Goal: Task Accomplishment & Management: Use online tool/utility

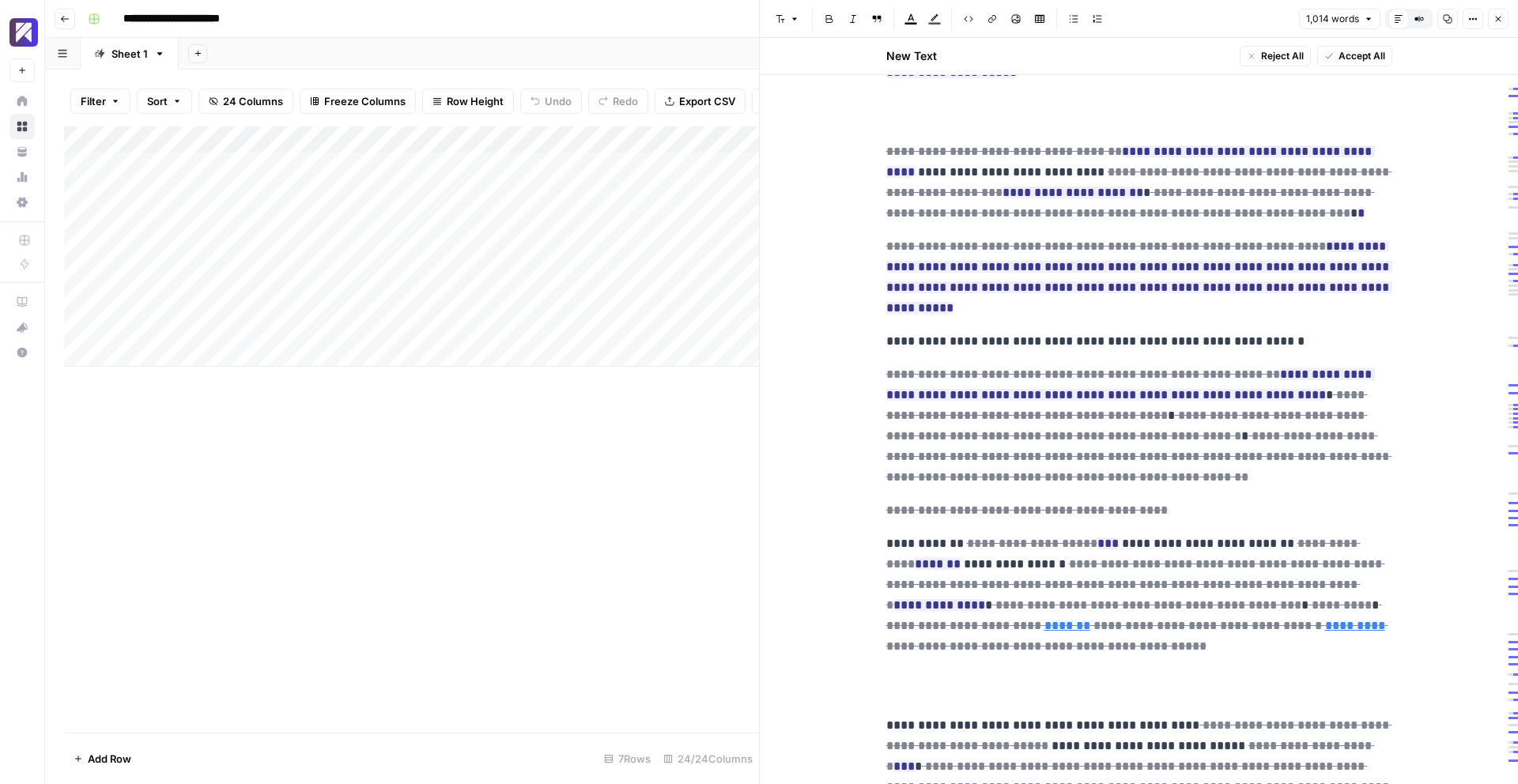
click at [221, 327] on div "Add Column" at bounding box center [411, 246] width 695 height 240
click at [400, 329] on div "Add Column" at bounding box center [411, 246] width 695 height 240
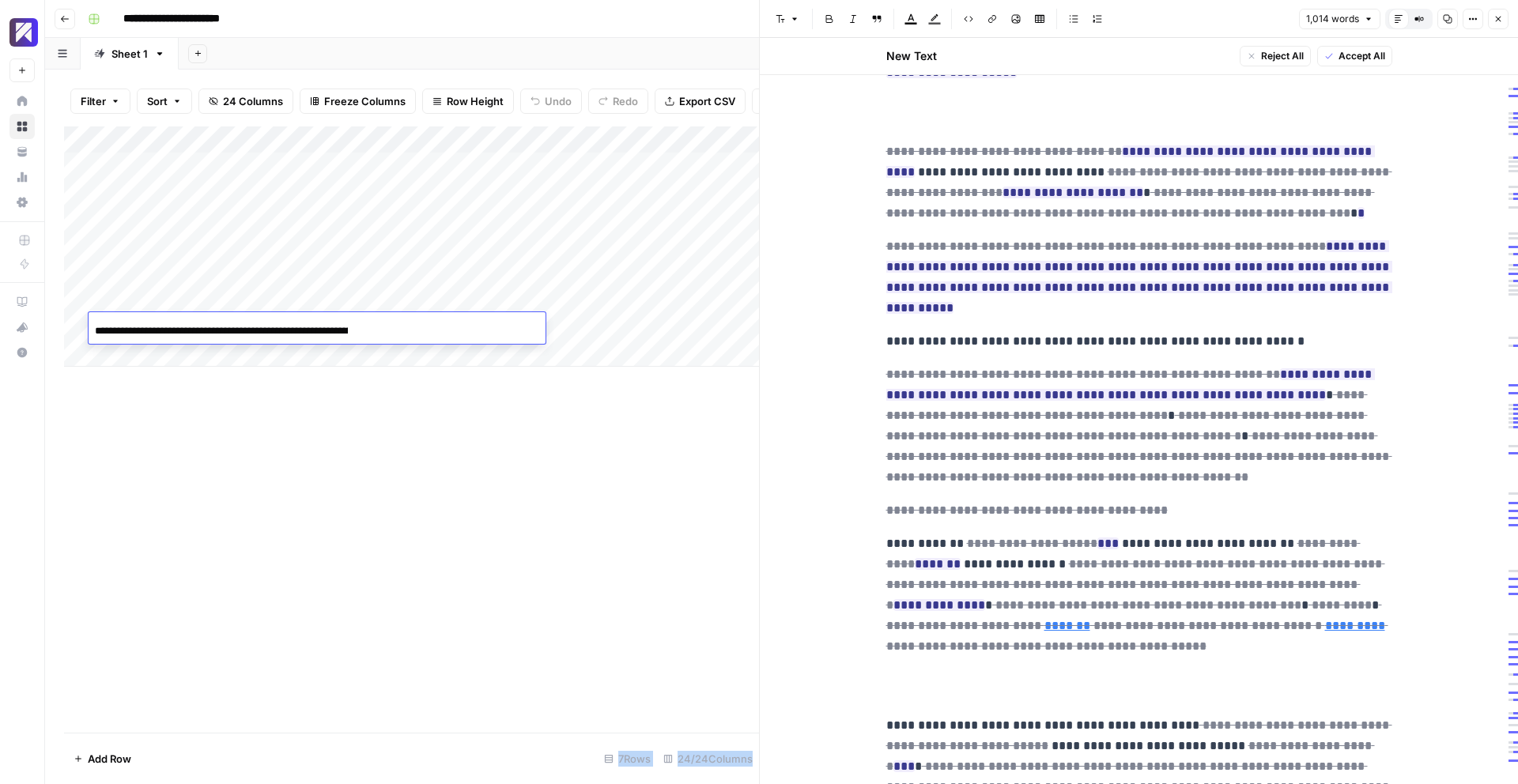
drag, startPoint x: 366, startPoint y: 331, endPoint x: 53, endPoint y: 332, distance: 313.0
click at [53, 332] on body "**********" at bounding box center [759, 392] width 1518 height 784
click at [209, 331] on input "**********" at bounding box center [221, 331] width 253 height 19
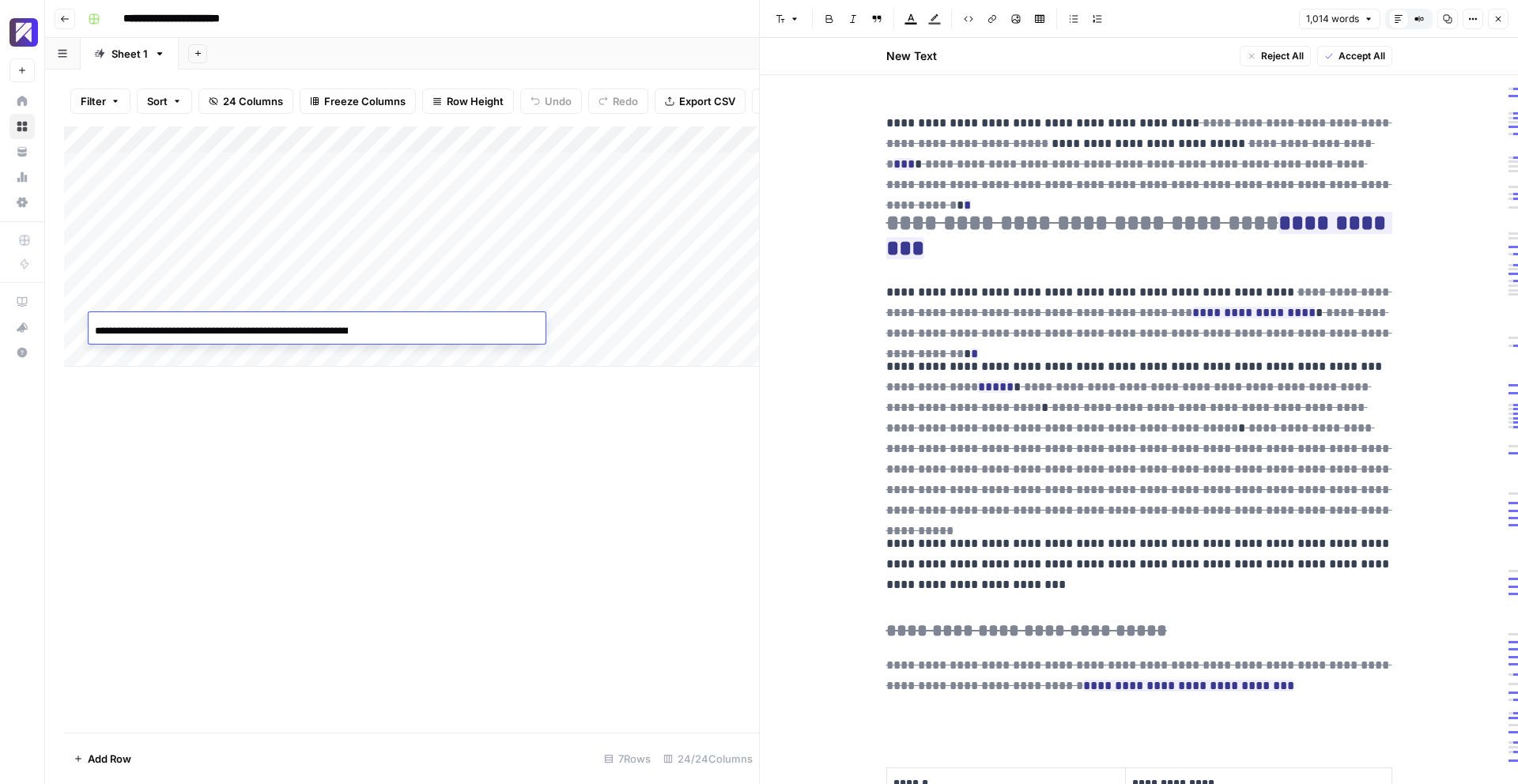
scroll to position [879, 0]
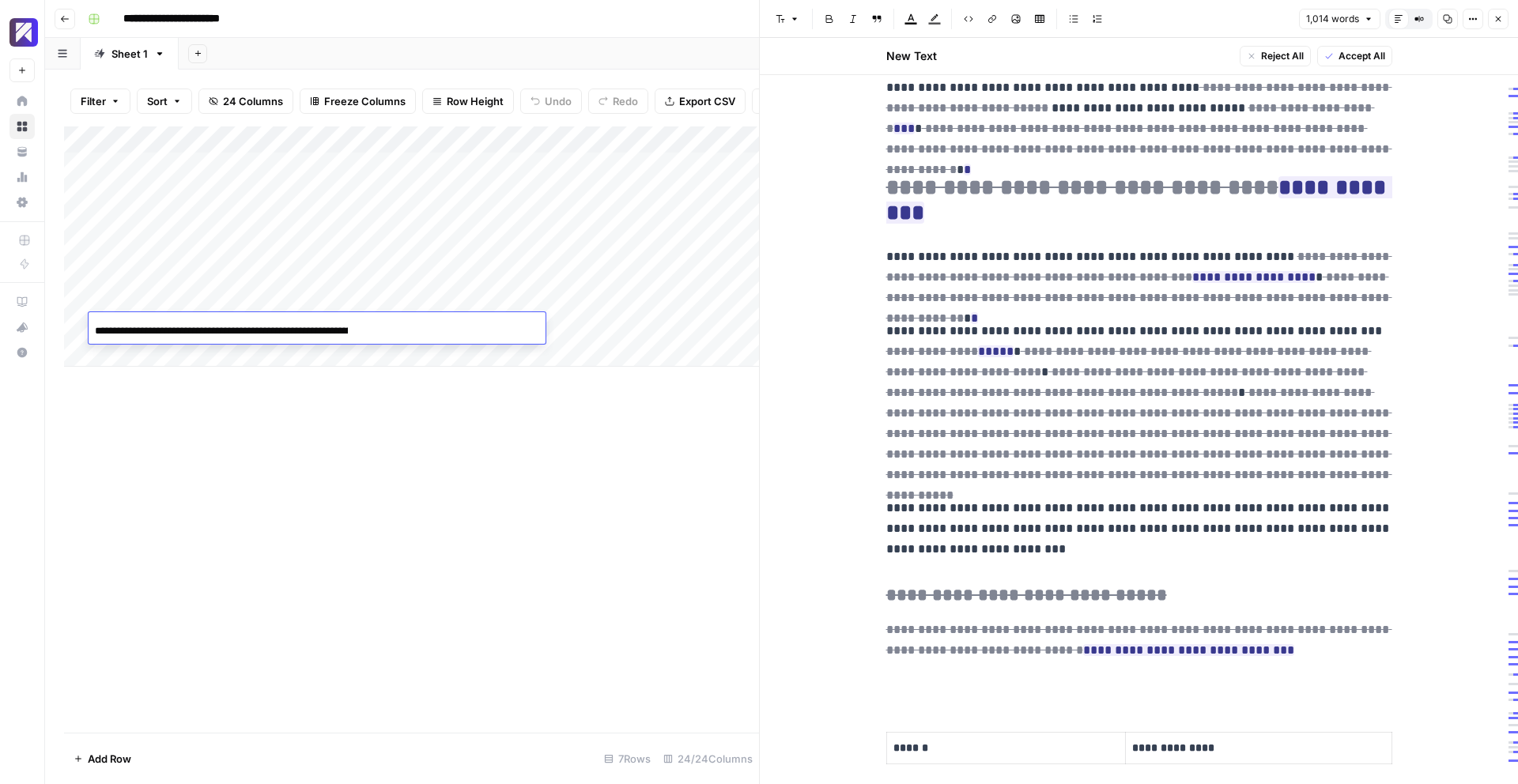
click at [1272, 498] on p "**********" at bounding box center [1140, 529] width 506 height 61
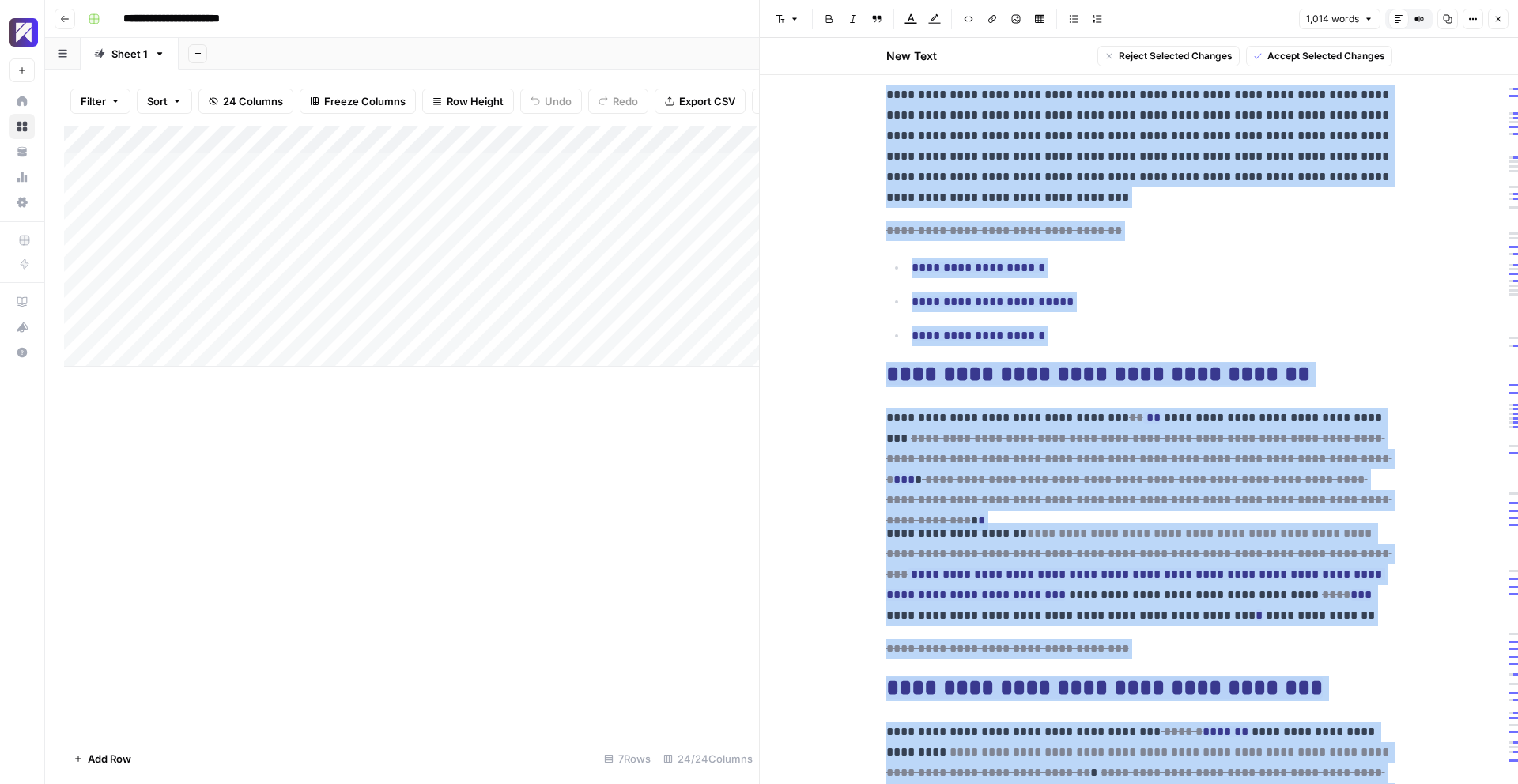
scroll to position [2690, 0]
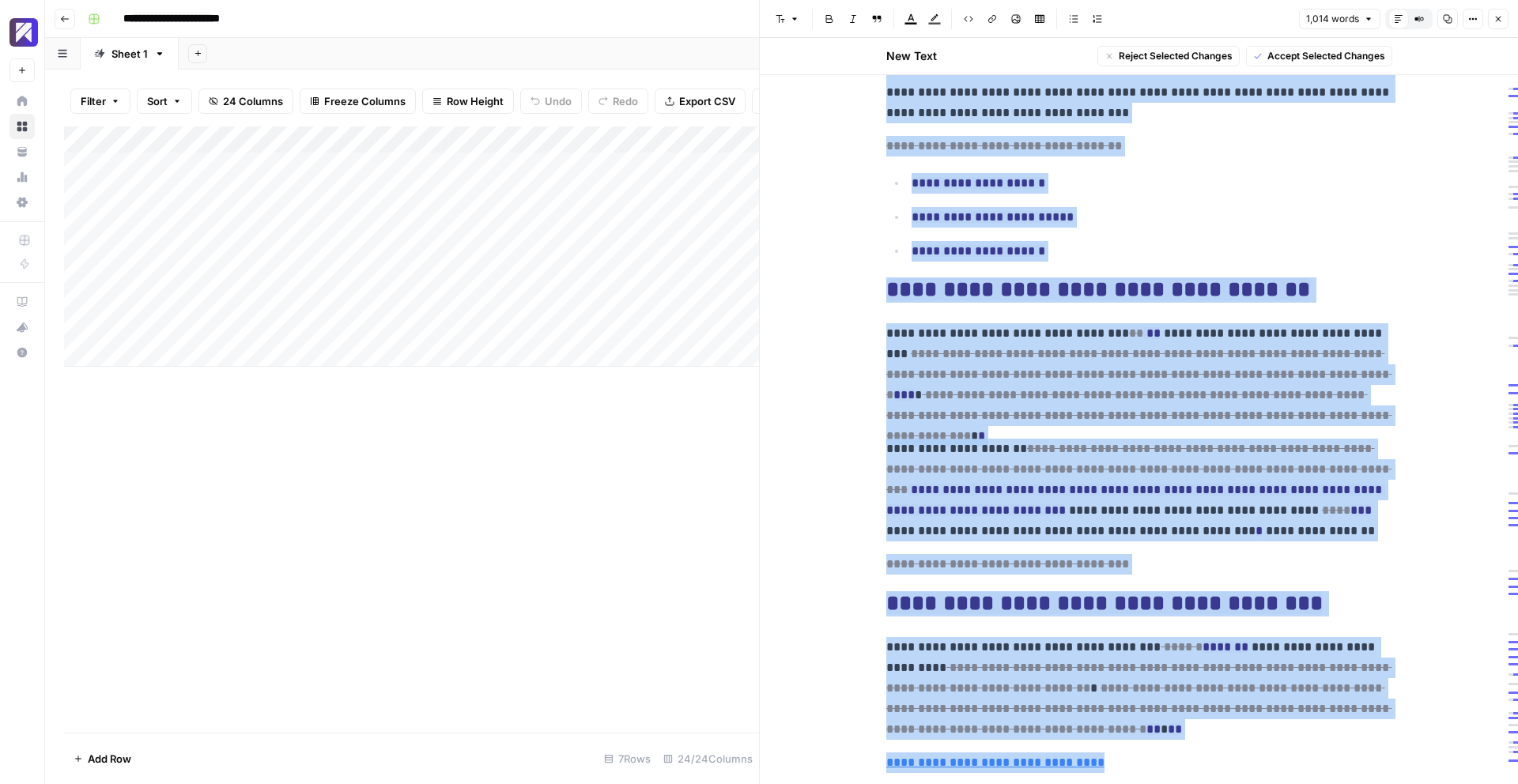
drag, startPoint x: 888, startPoint y: 169, endPoint x: 1233, endPoint y: 715, distance: 645.9
copy div "**********"
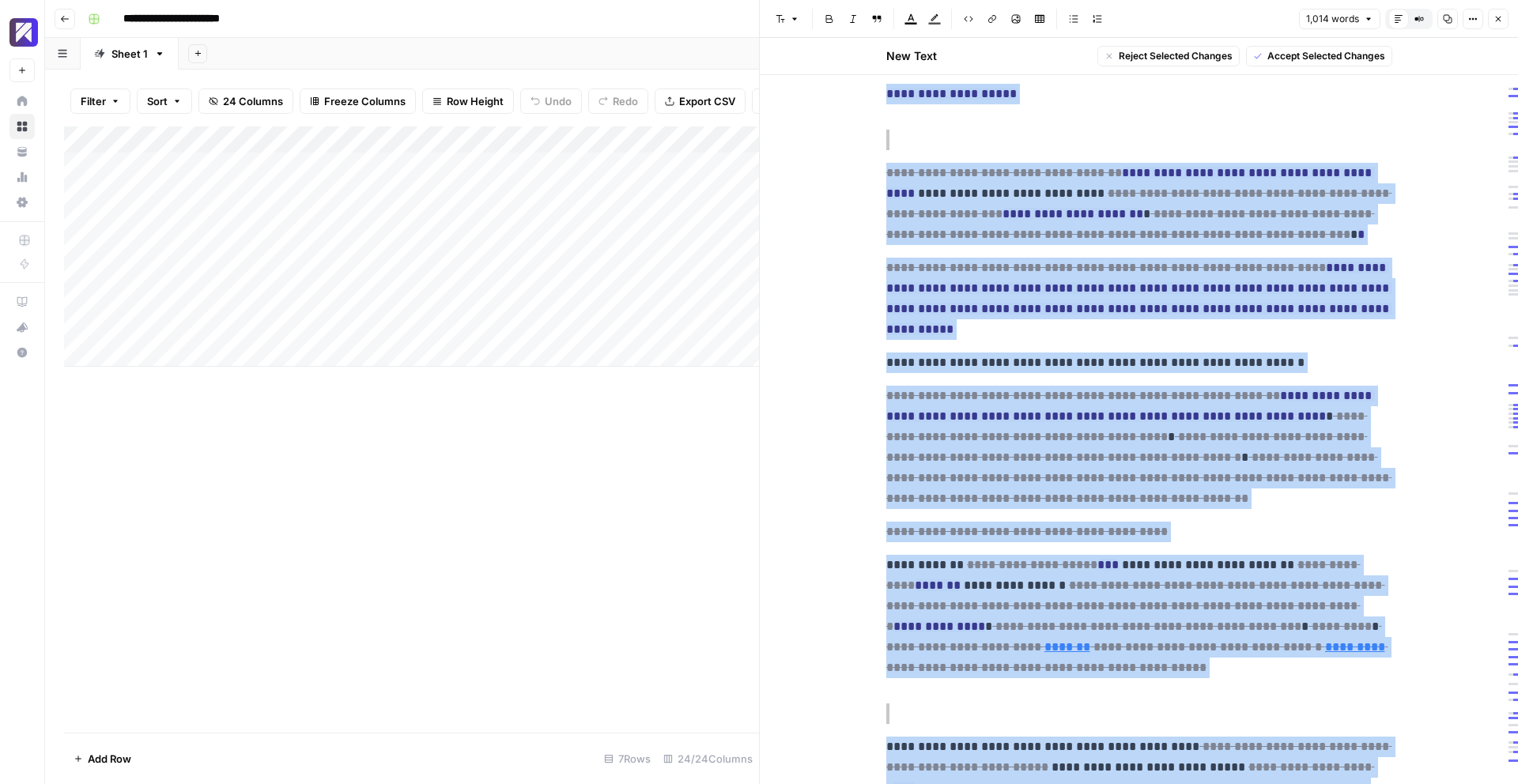
scroll to position [0, 0]
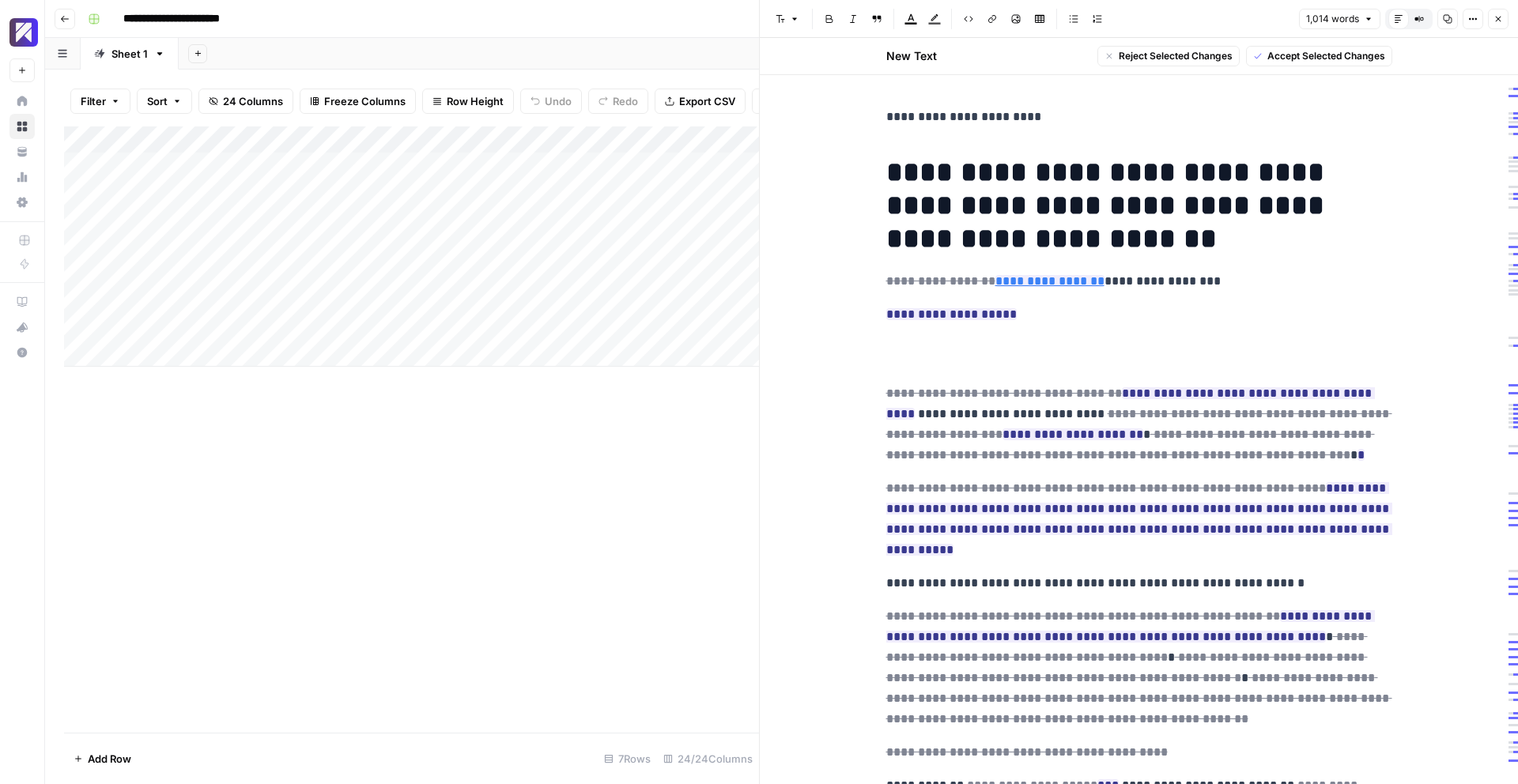
click at [1334, 61] on span "Accept Selected Changes" at bounding box center [1326, 57] width 118 height 15
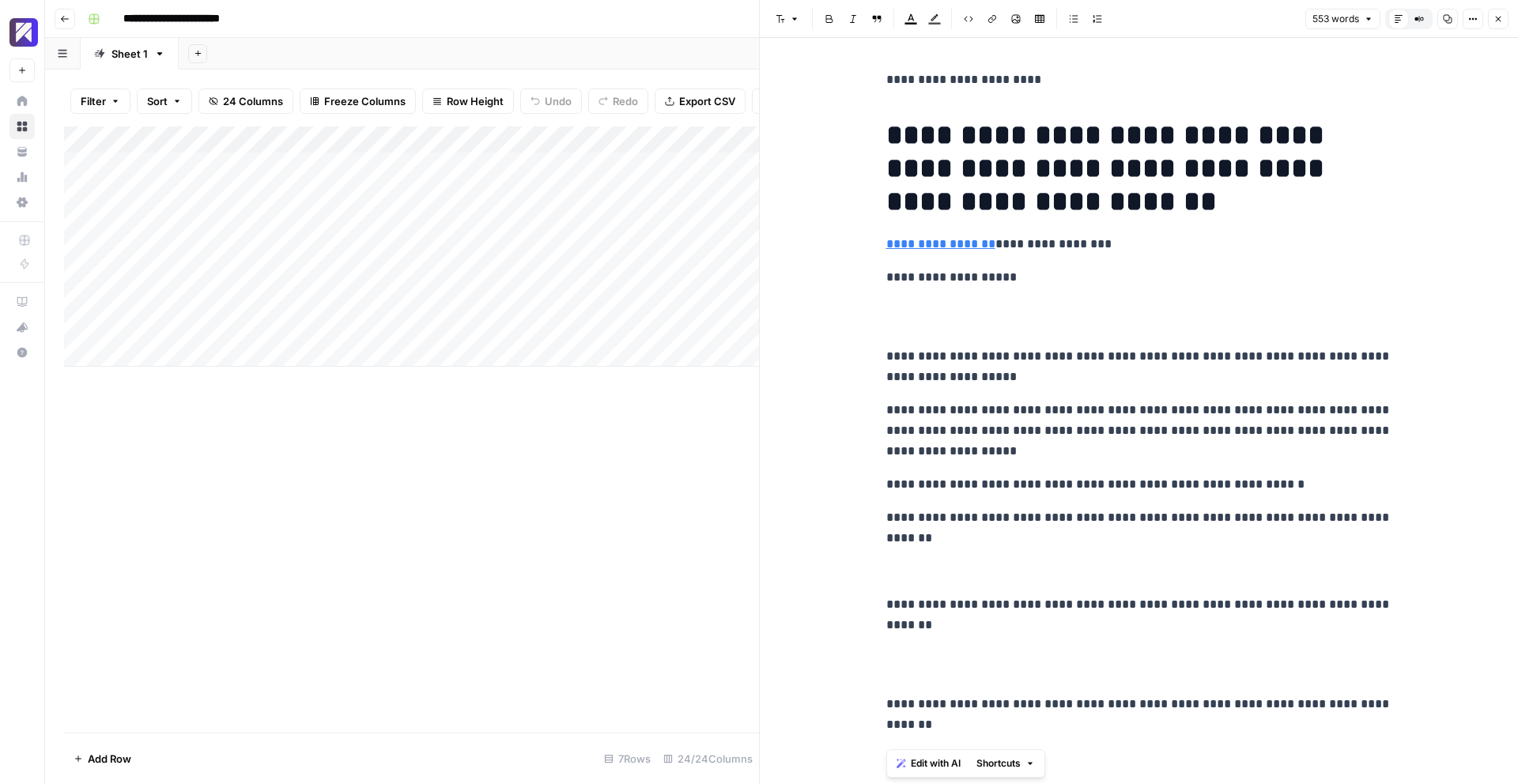
scroll to position [1878, 0]
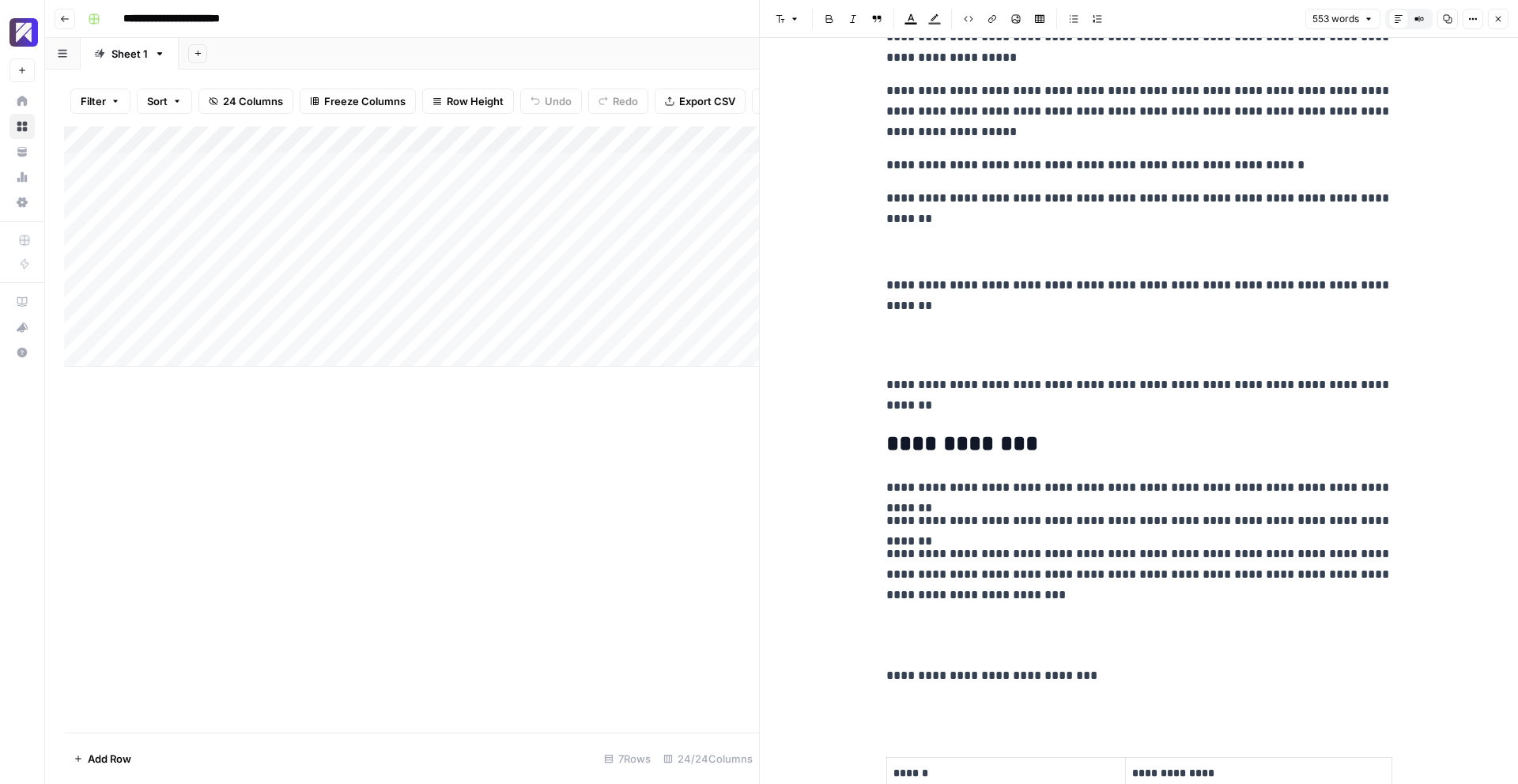
scroll to position [0, 0]
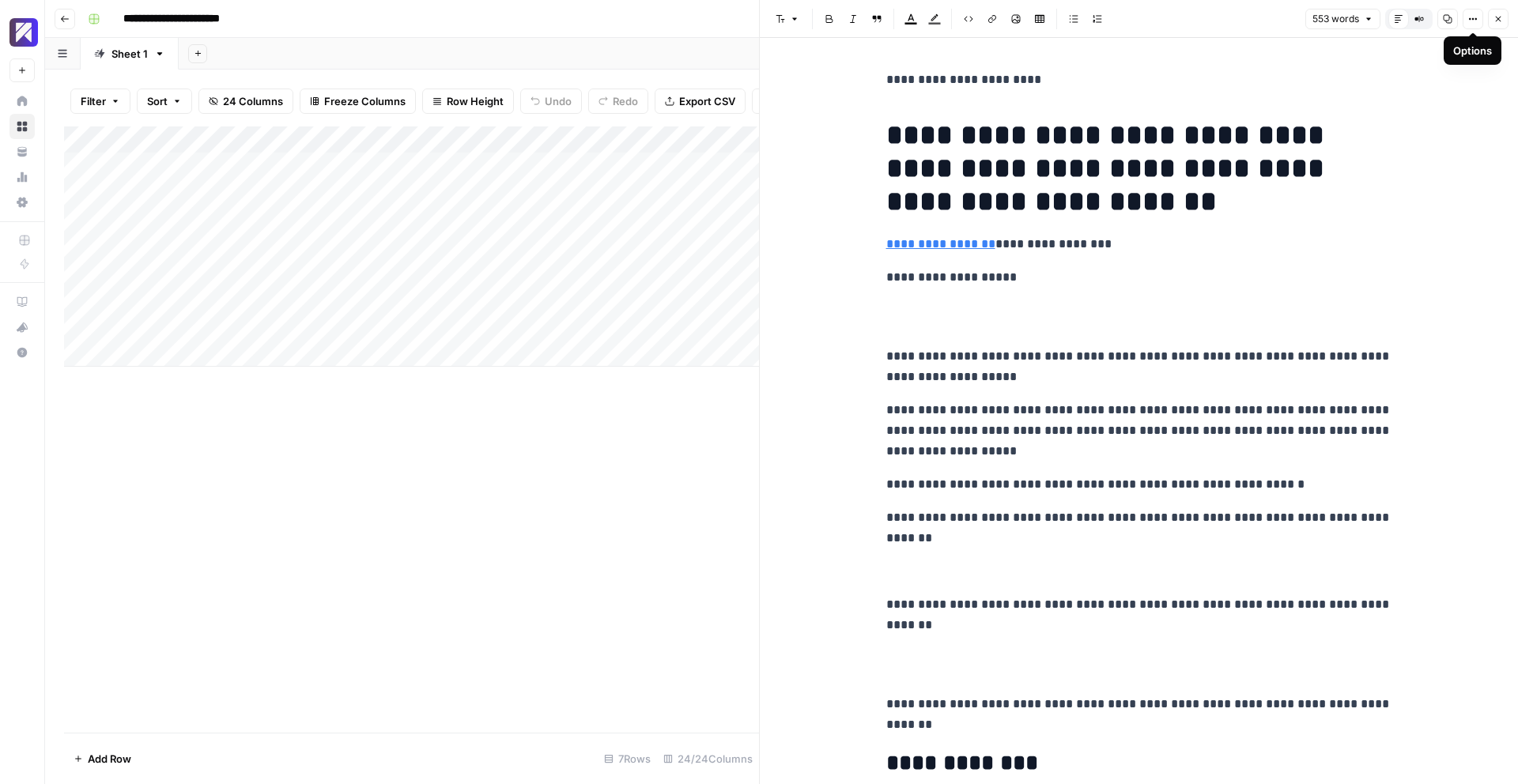
click at [1474, 22] on icon "button" at bounding box center [1474, 19] width 10 height 10
click at [1245, 20] on div "Font style Bold Italic Block quote Text color Highlight color Code block Link I…" at bounding box center [1034, 19] width 531 height 20
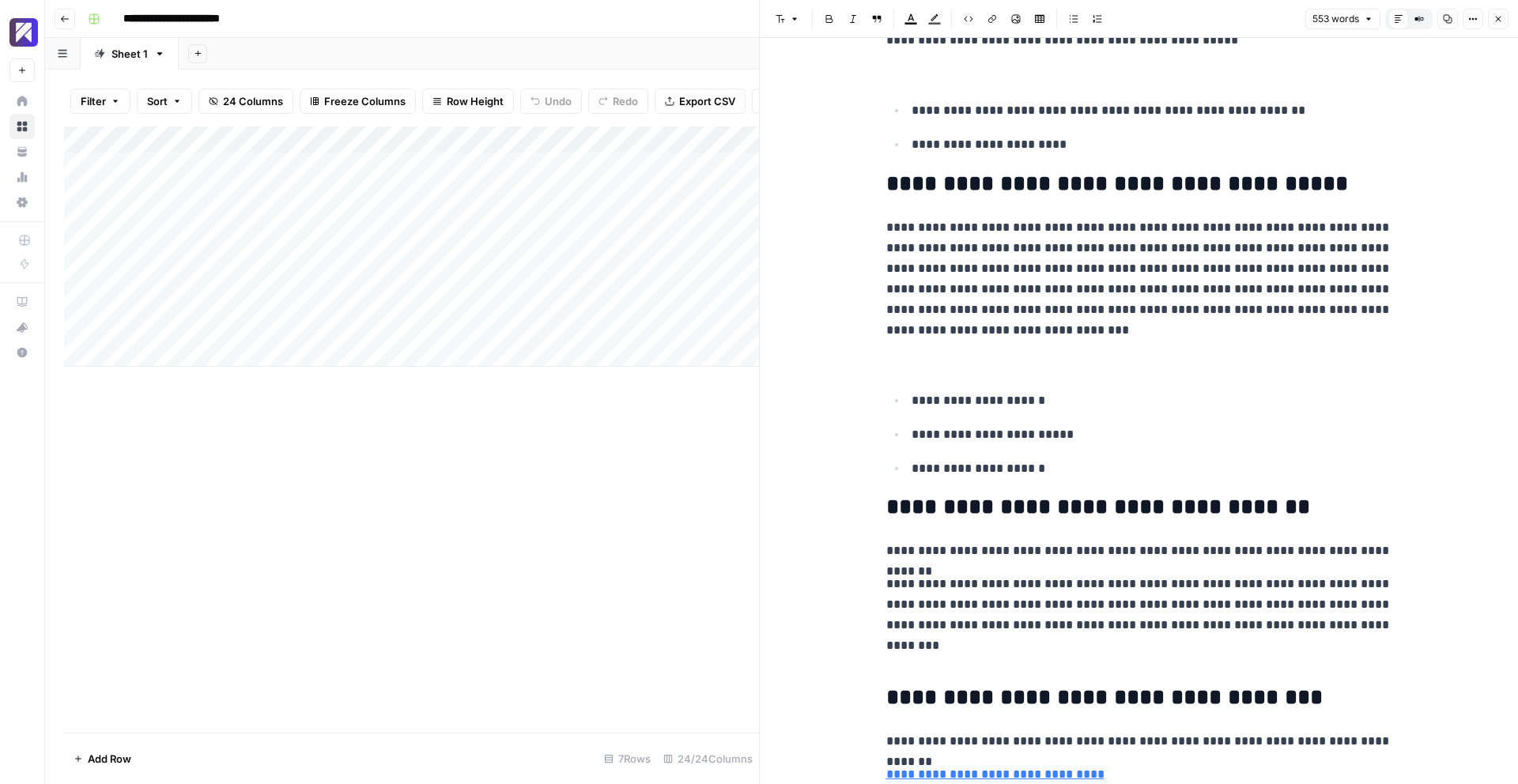
scroll to position [1934, 0]
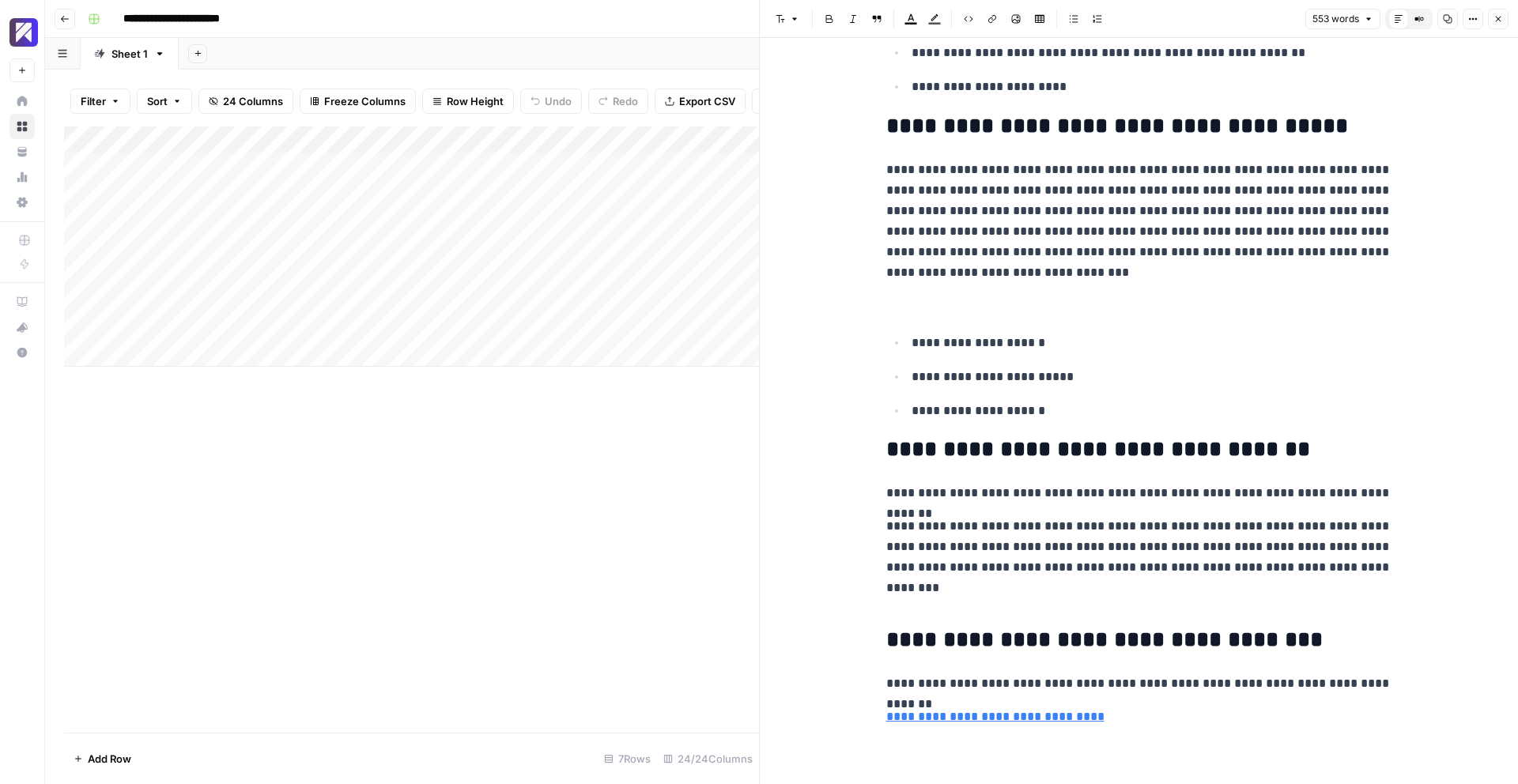
click at [1495, 19] on icon "button" at bounding box center [1499, 19] width 10 height 10
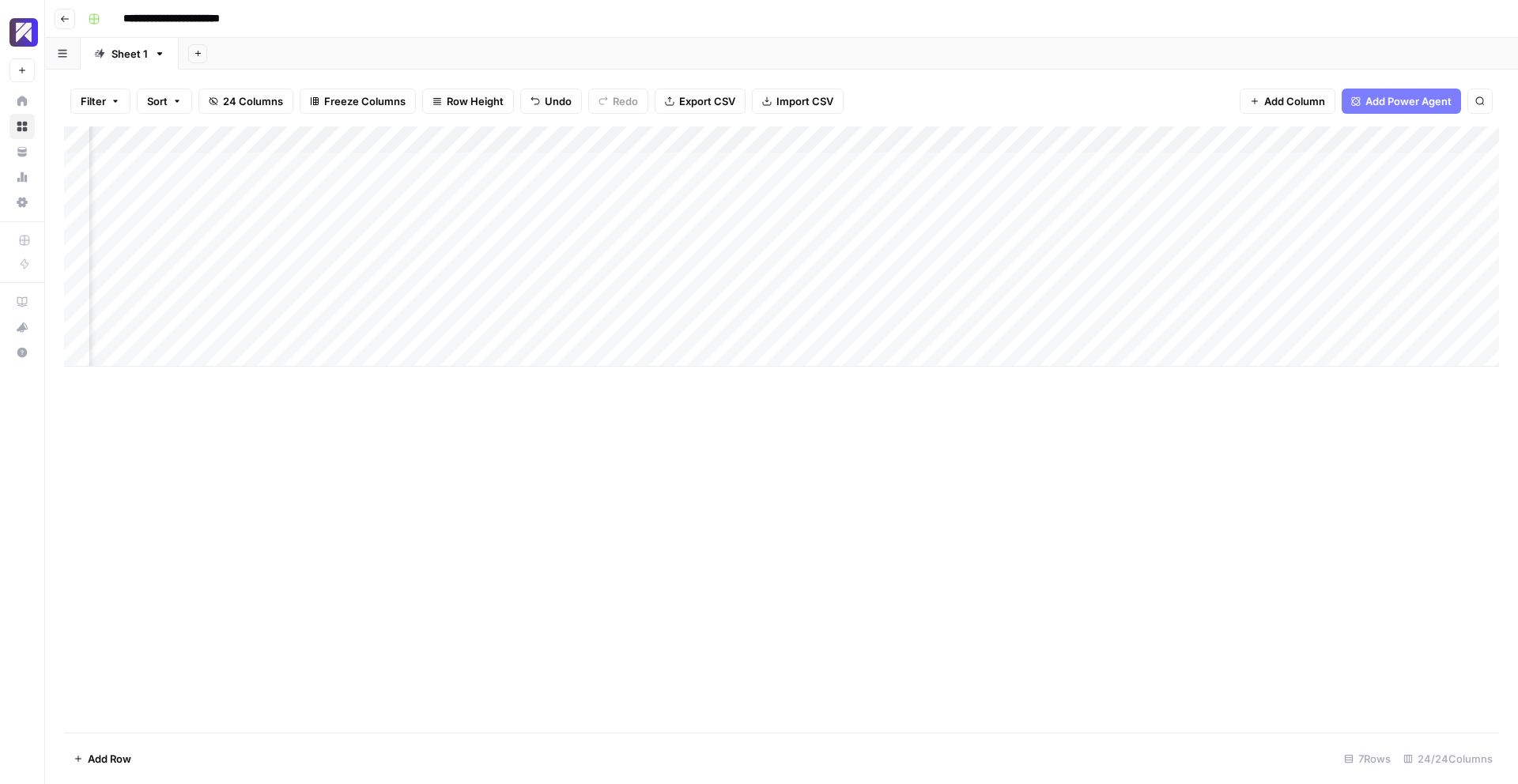
scroll to position [0, 638]
click at [1250, 100] on icon "button" at bounding box center [1255, 101] width 10 height 10
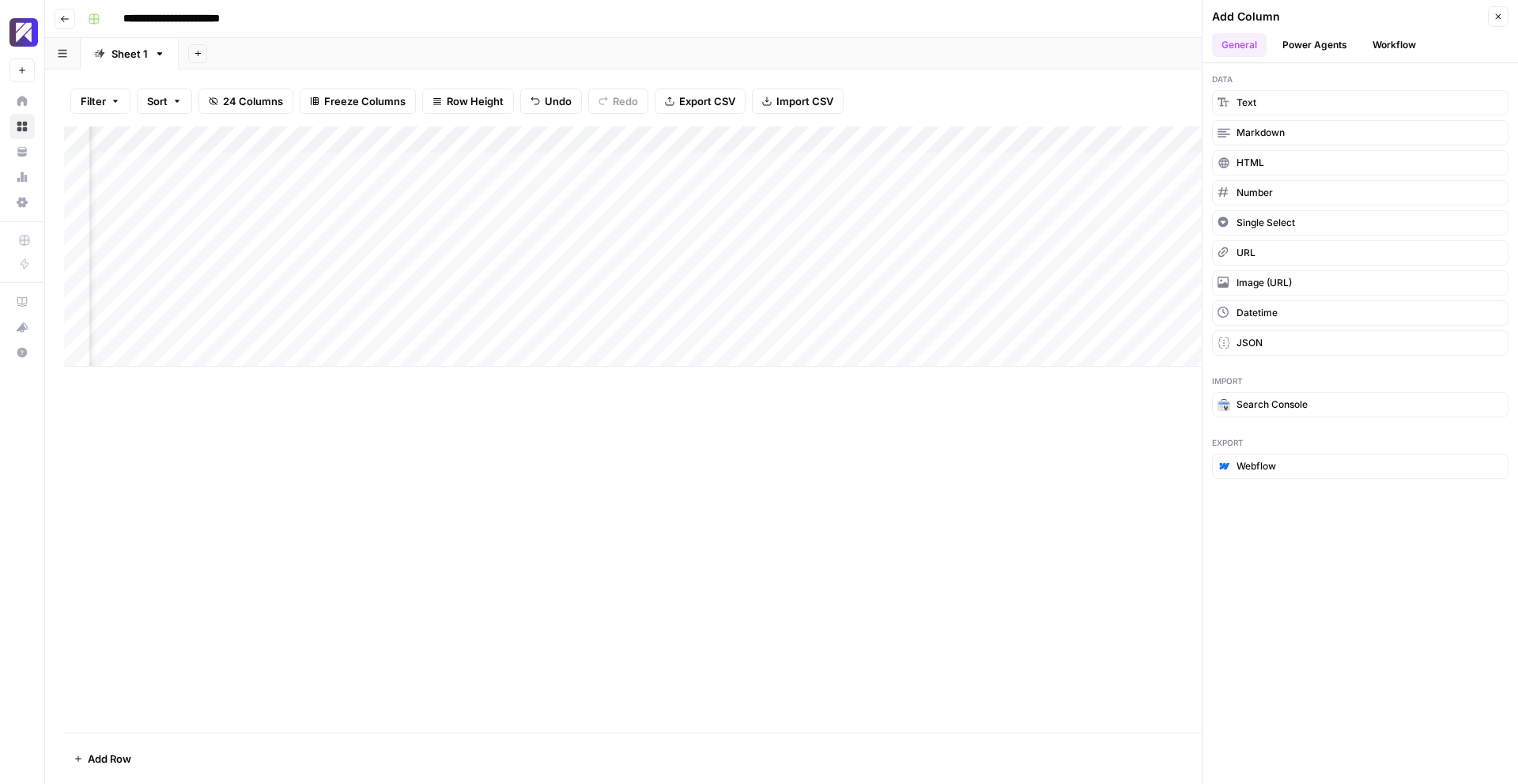
click at [1394, 36] on button "Workflow" at bounding box center [1394, 44] width 62 height 23
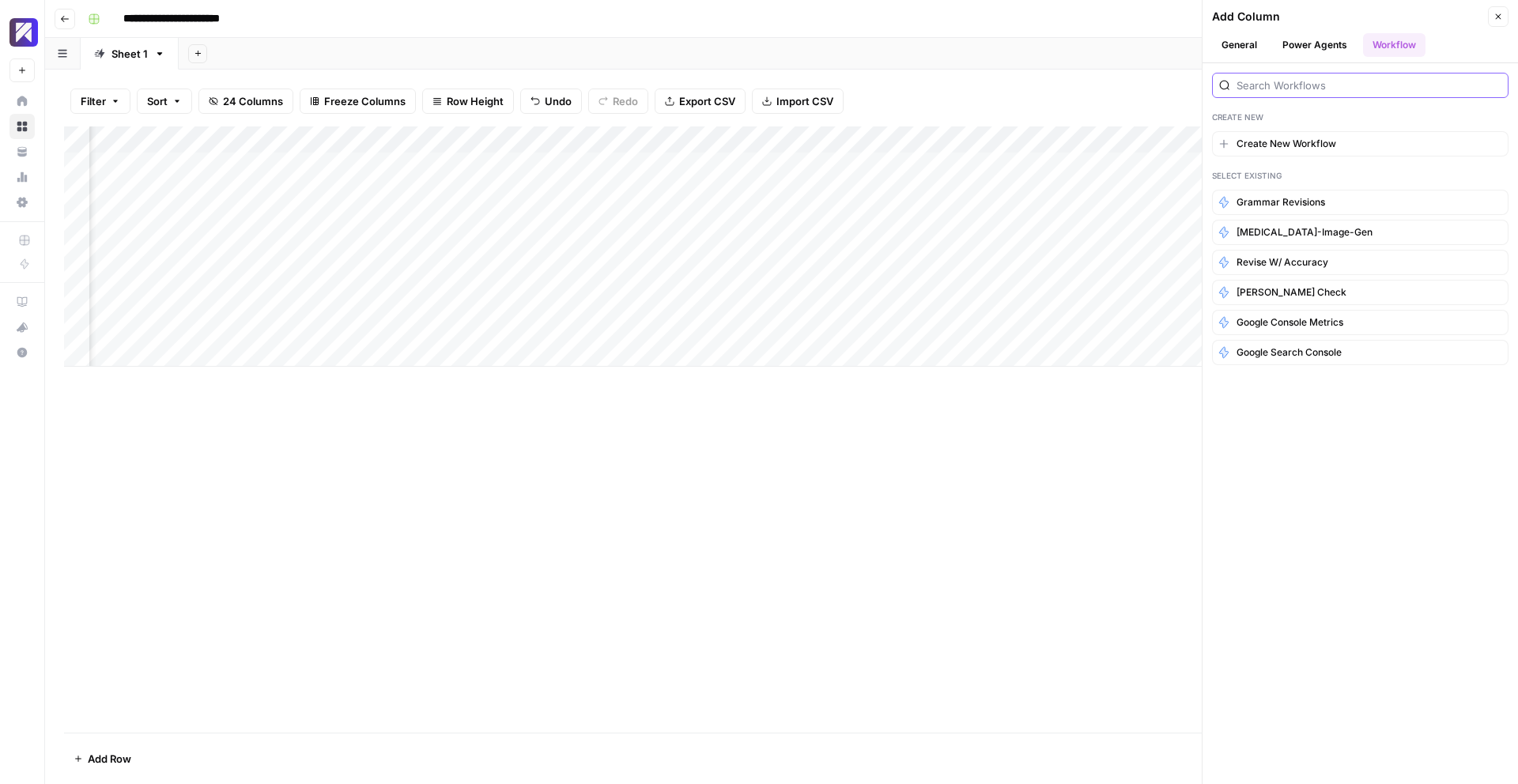
click at [1304, 81] on input "search" at bounding box center [1369, 86] width 265 height 16
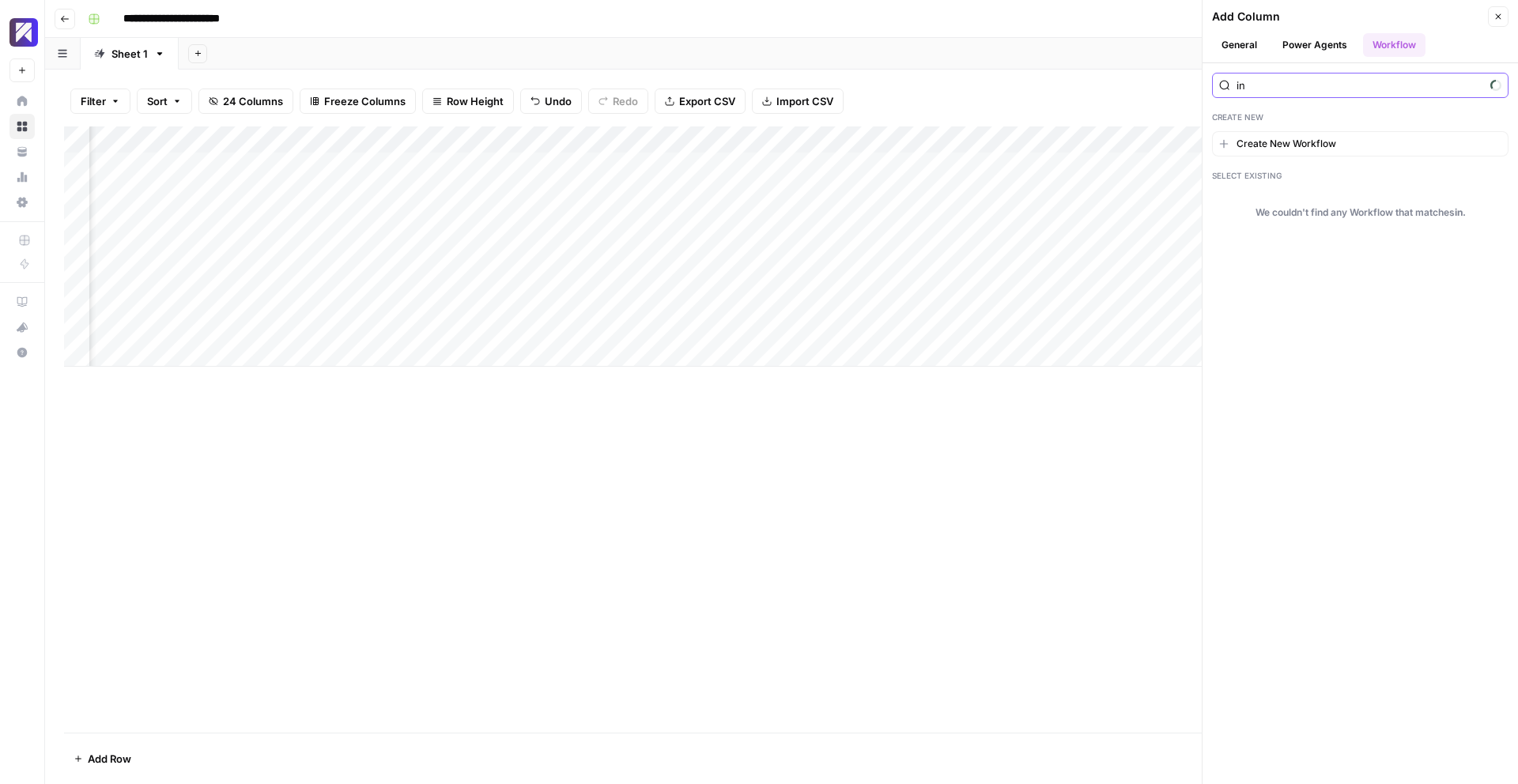
type input "i"
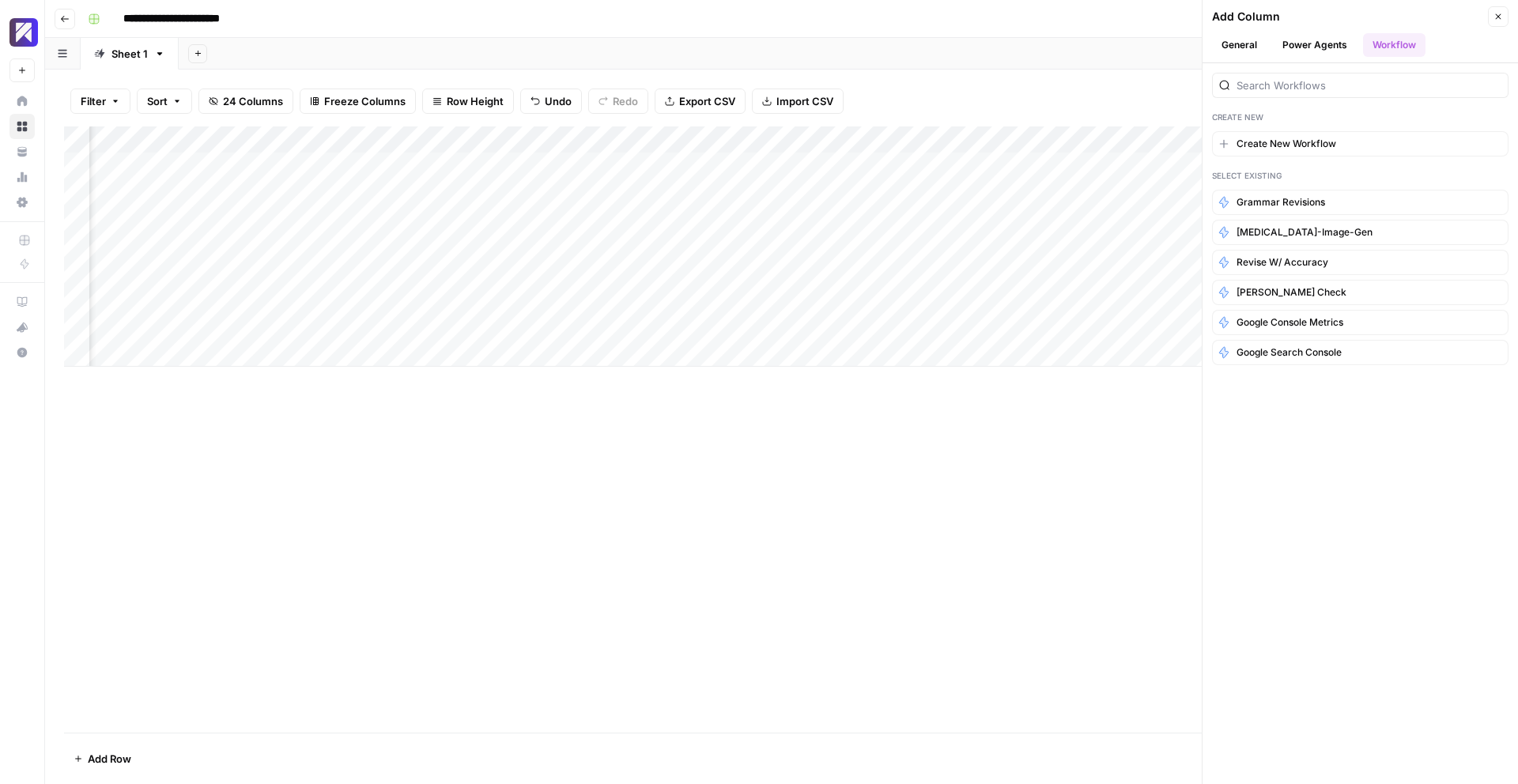
click at [1301, 48] on button "Power Agents" at bounding box center [1315, 44] width 84 height 23
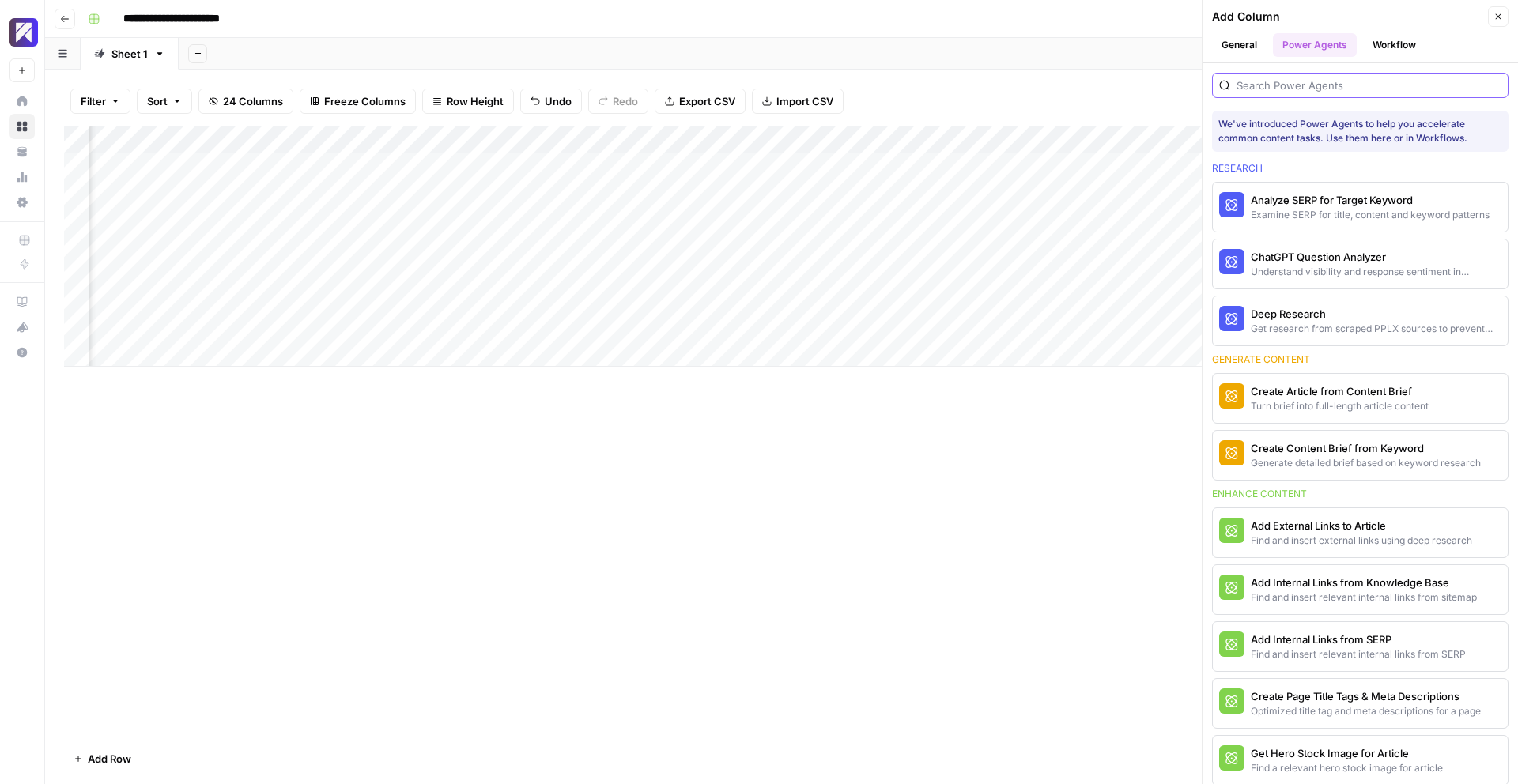
click at [1271, 82] on input "search" at bounding box center [1369, 86] width 265 height 16
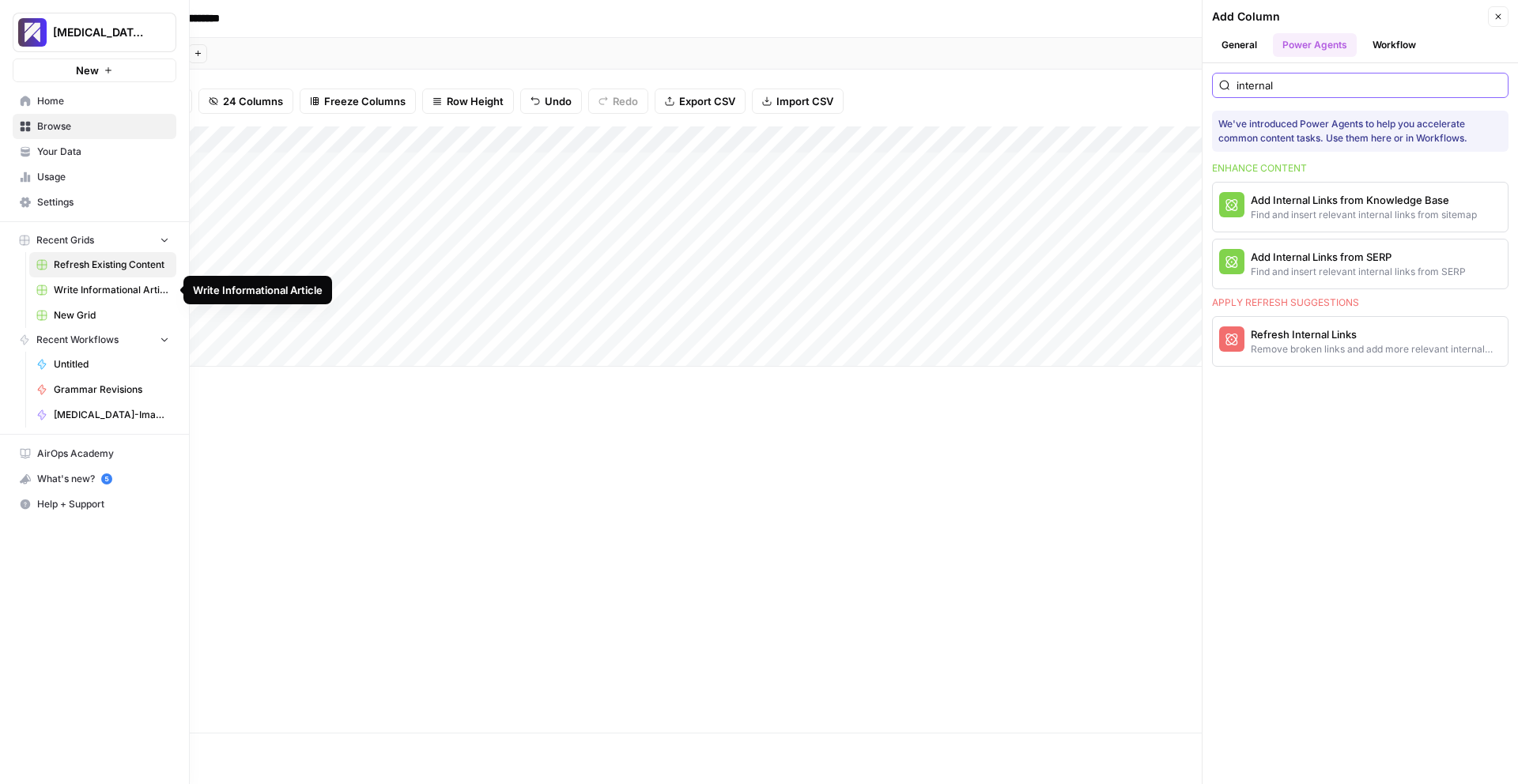
type input "internal"
click at [78, 290] on span "Write Informational Article" at bounding box center [111, 290] width 116 height 15
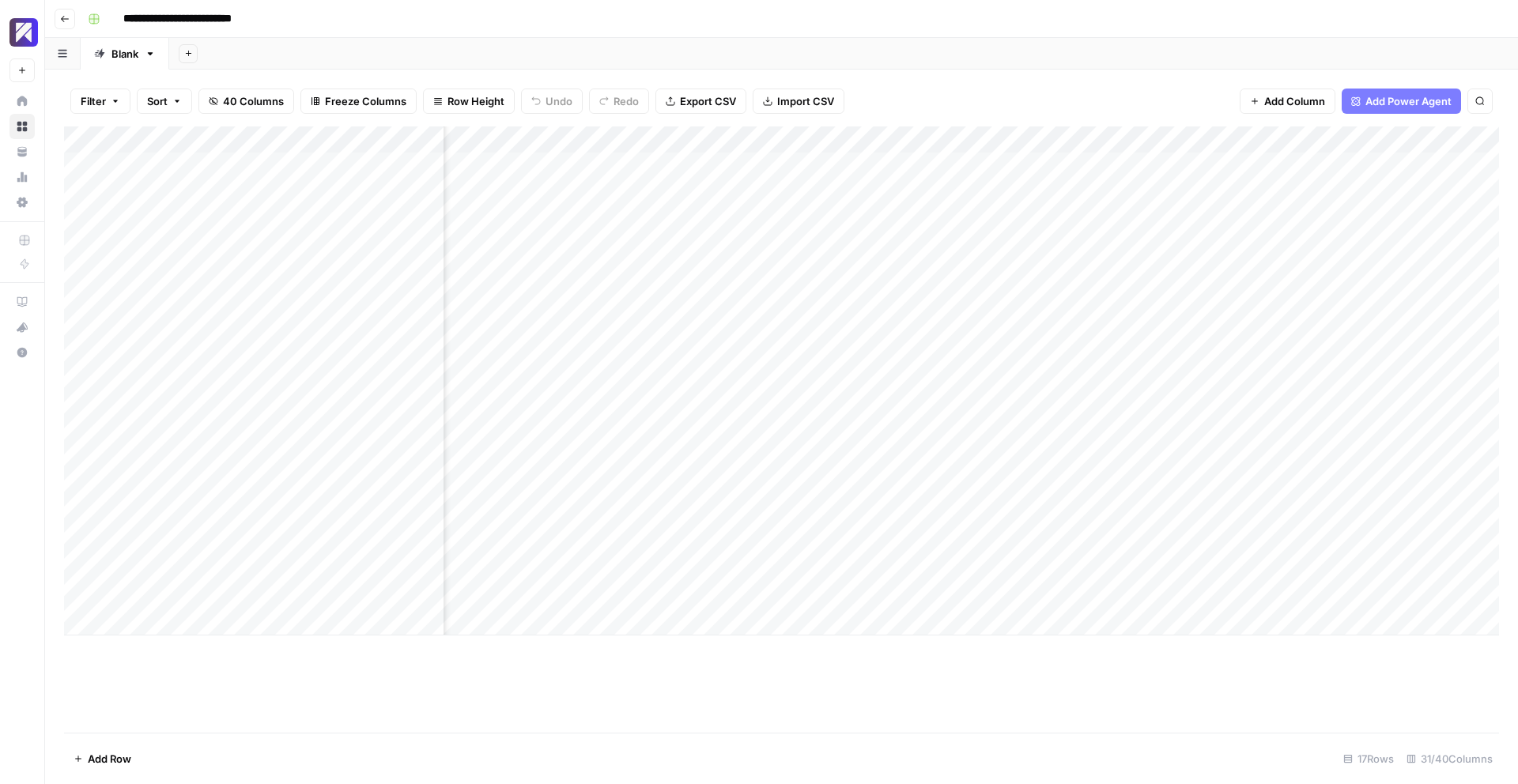
scroll to position [0, 3567]
drag, startPoint x: 835, startPoint y: 137, endPoint x: 942, endPoint y: 135, distance: 107.0
click at [942, 135] on div "Add Column" at bounding box center [781, 381] width 1436 height 509
drag, startPoint x: 942, startPoint y: 137, endPoint x: 983, endPoint y: 136, distance: 41.0
click at [983, 136] on div "Add Column" at bounding box center [781, 381] width 1436 height 509
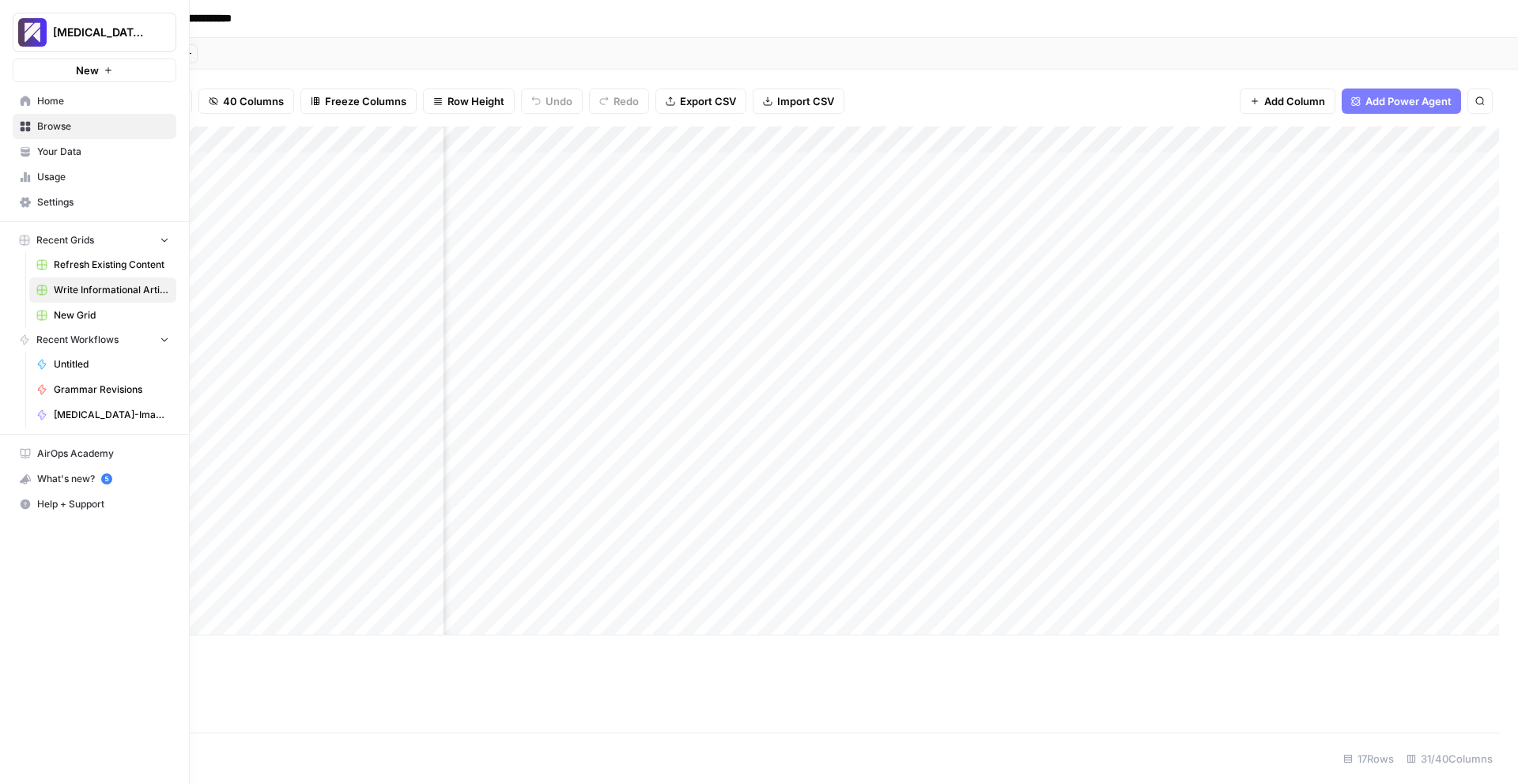
click at [65, 266] on span "Refresh Existing Content" at bounding box center [111, 265] width 116 height 15
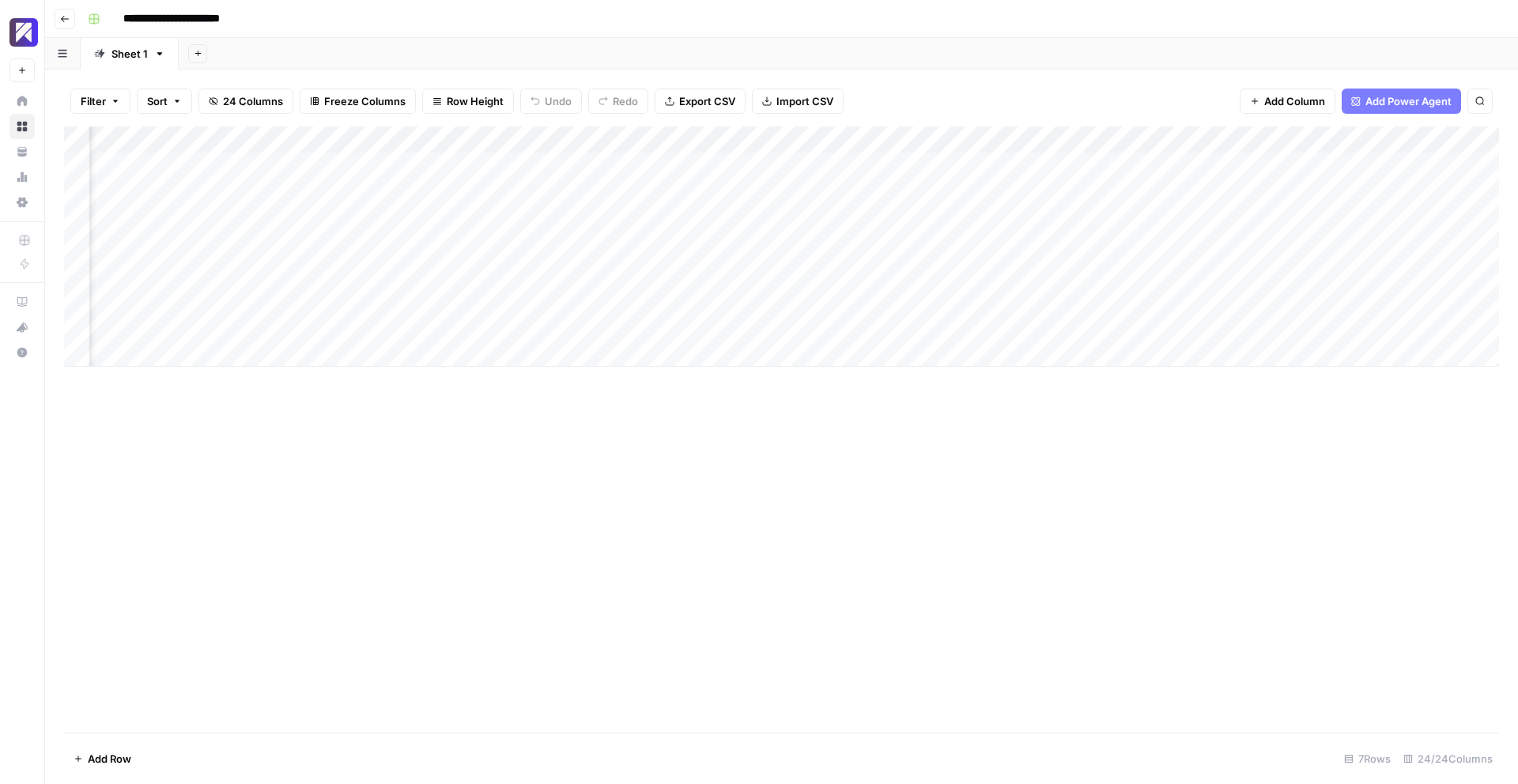
scroll to position [0, 2920]
click at [416, 324] on div "Add Column" at bounding box center [781, 246] width 1436 height 240
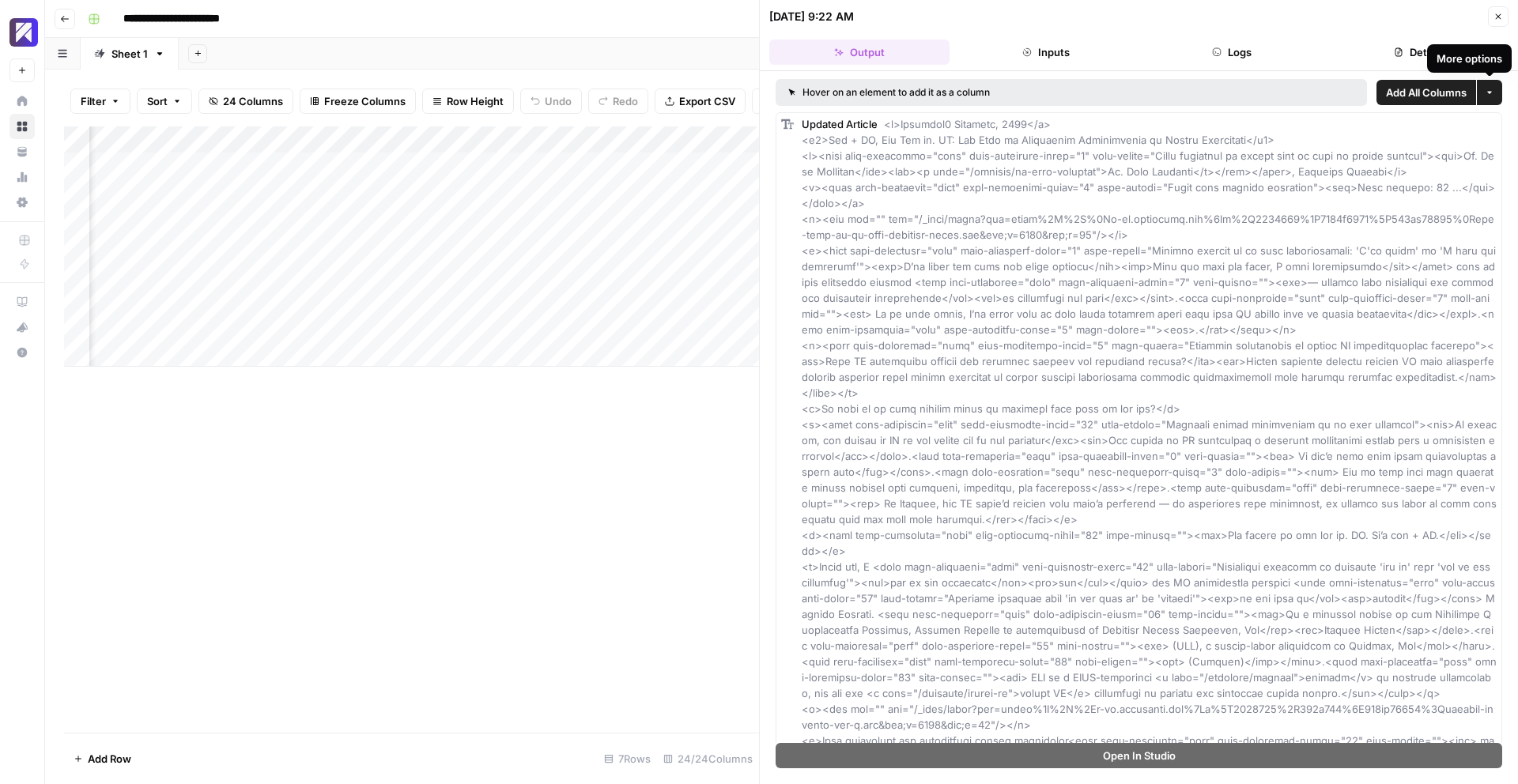
click at [1495, 21] on button "Close" at bounding box center [1498, 16] width 20 height 20
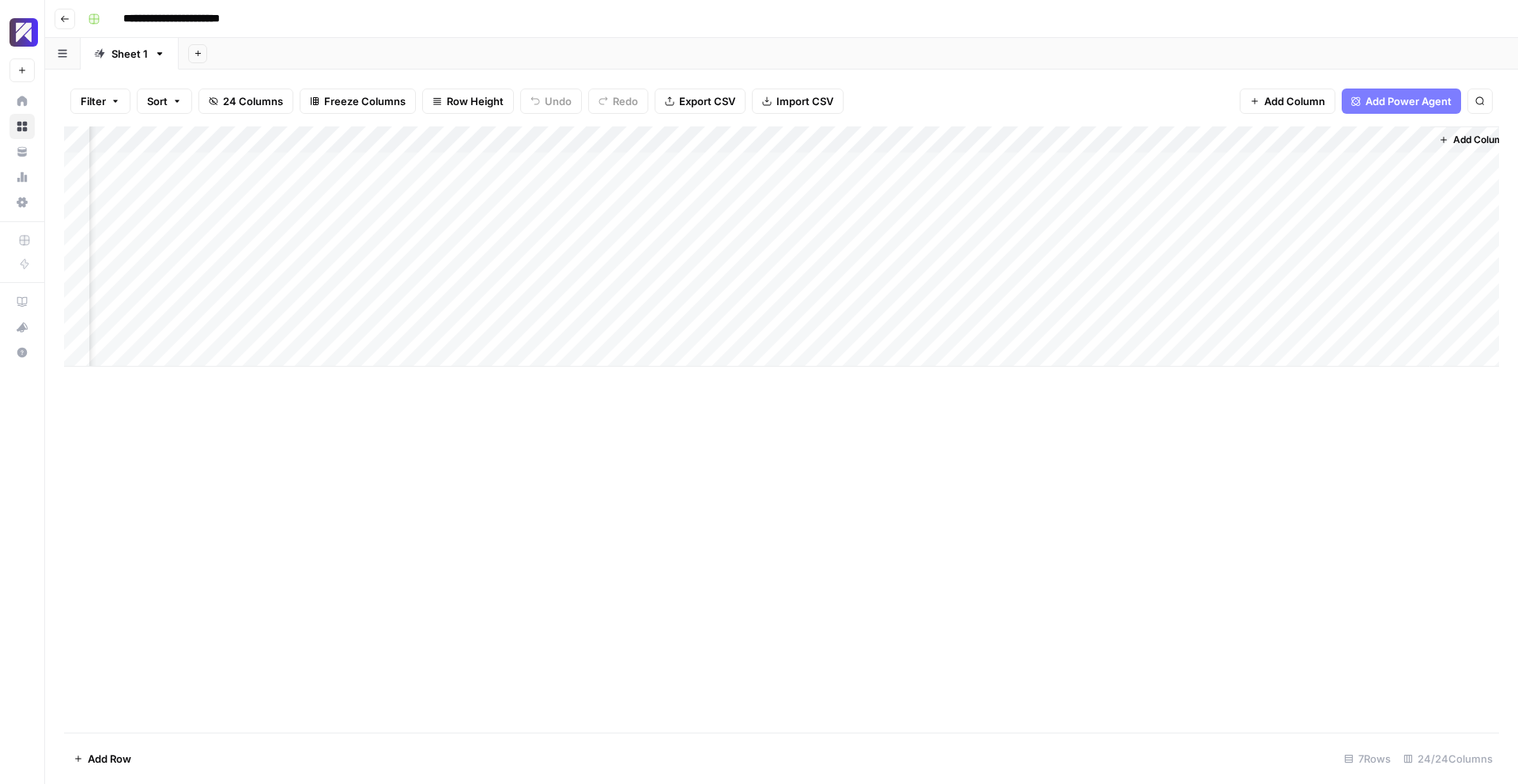
scroll to position [0, 2920]
click at [954, 327] on div "Add Column" at bounding box center [781, 246] width 1436 height 240
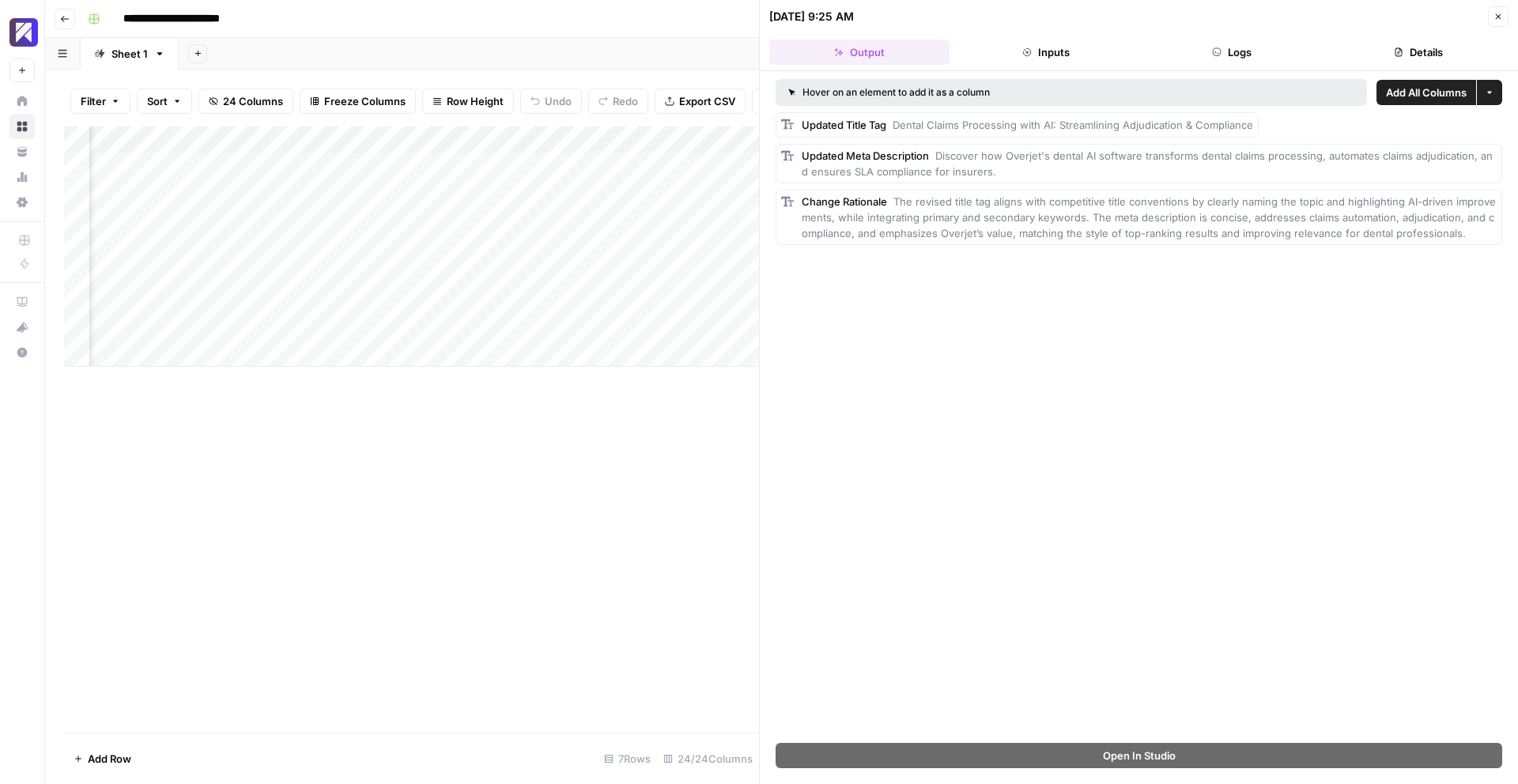
click at [1500, 18] on icon "button" at bounding box center [1499, 17] width 6 height 6
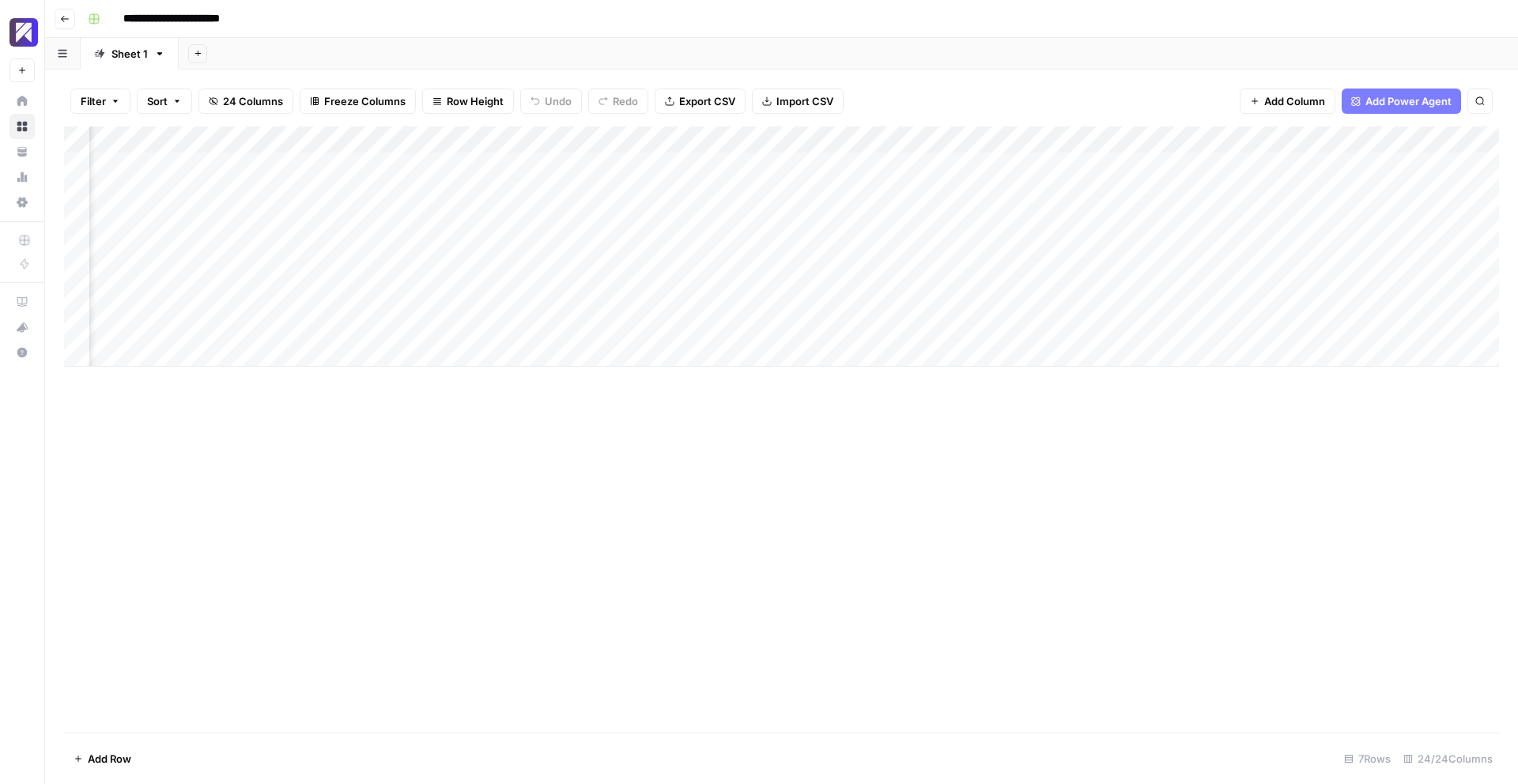
scroll to position [0, 2661]
click at [680, 331] on div "Add Column" at bounding box center [781, 246] width 1436 height 240
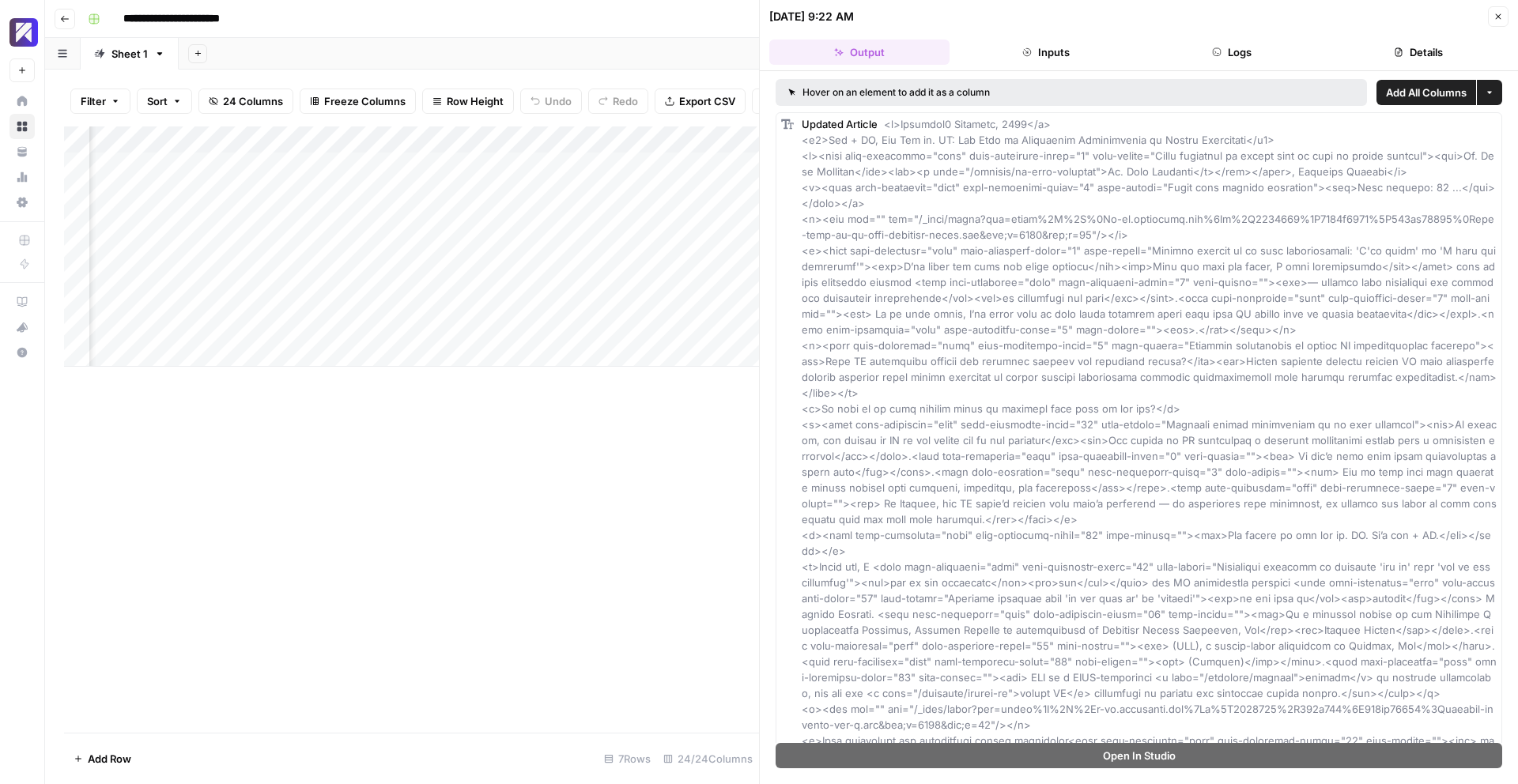
click at [1499, 17] on icon "button" at bounding box center [1499, 17] width 6 height 6
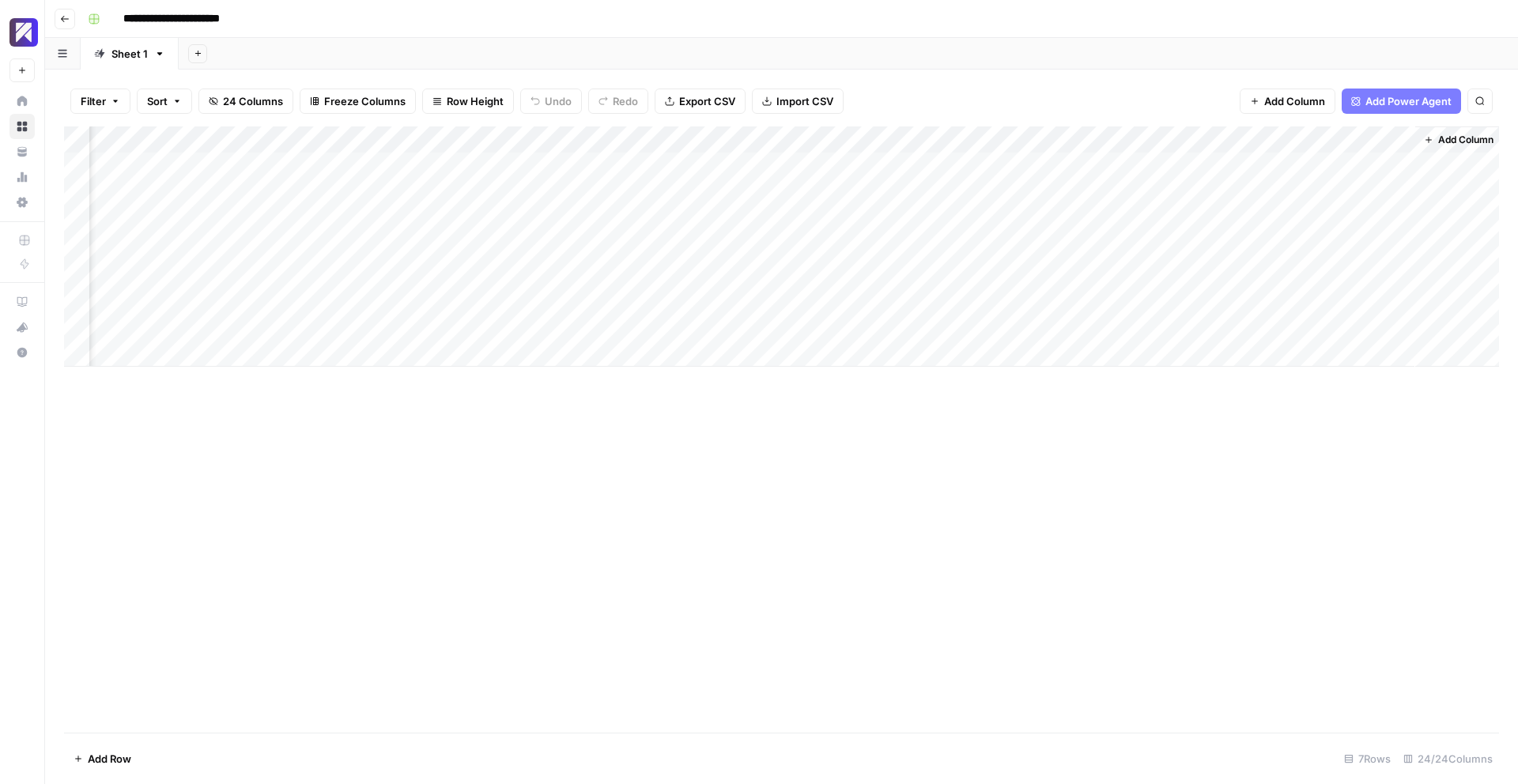
scroll to position [0, 2920]
click at [952, 327] on div "Add Column" at bounding box center [781, 246] width 1436 height 240
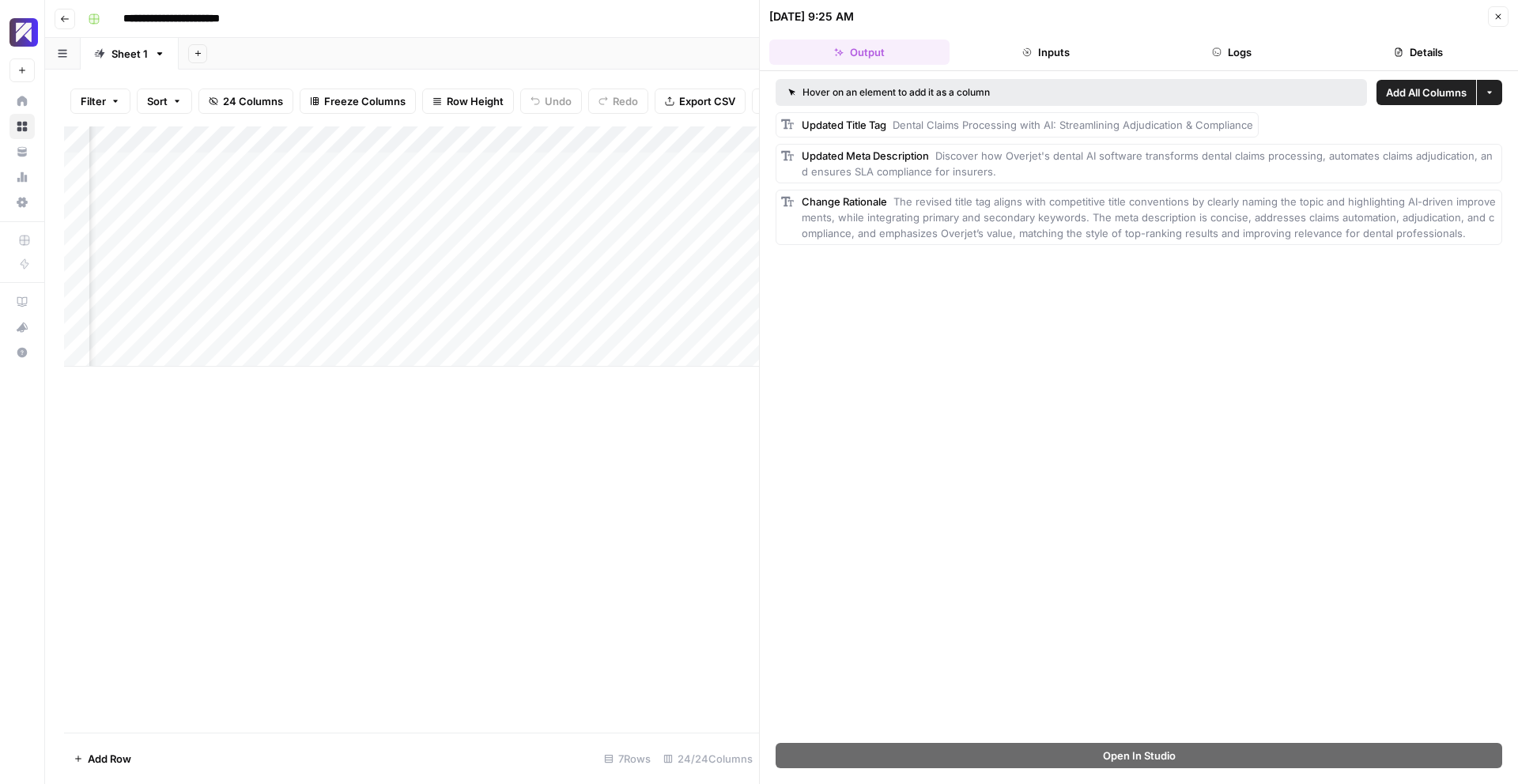
click at [1495, 15] on icon "button" at bounding box center [1499, 17] width 10 height 10
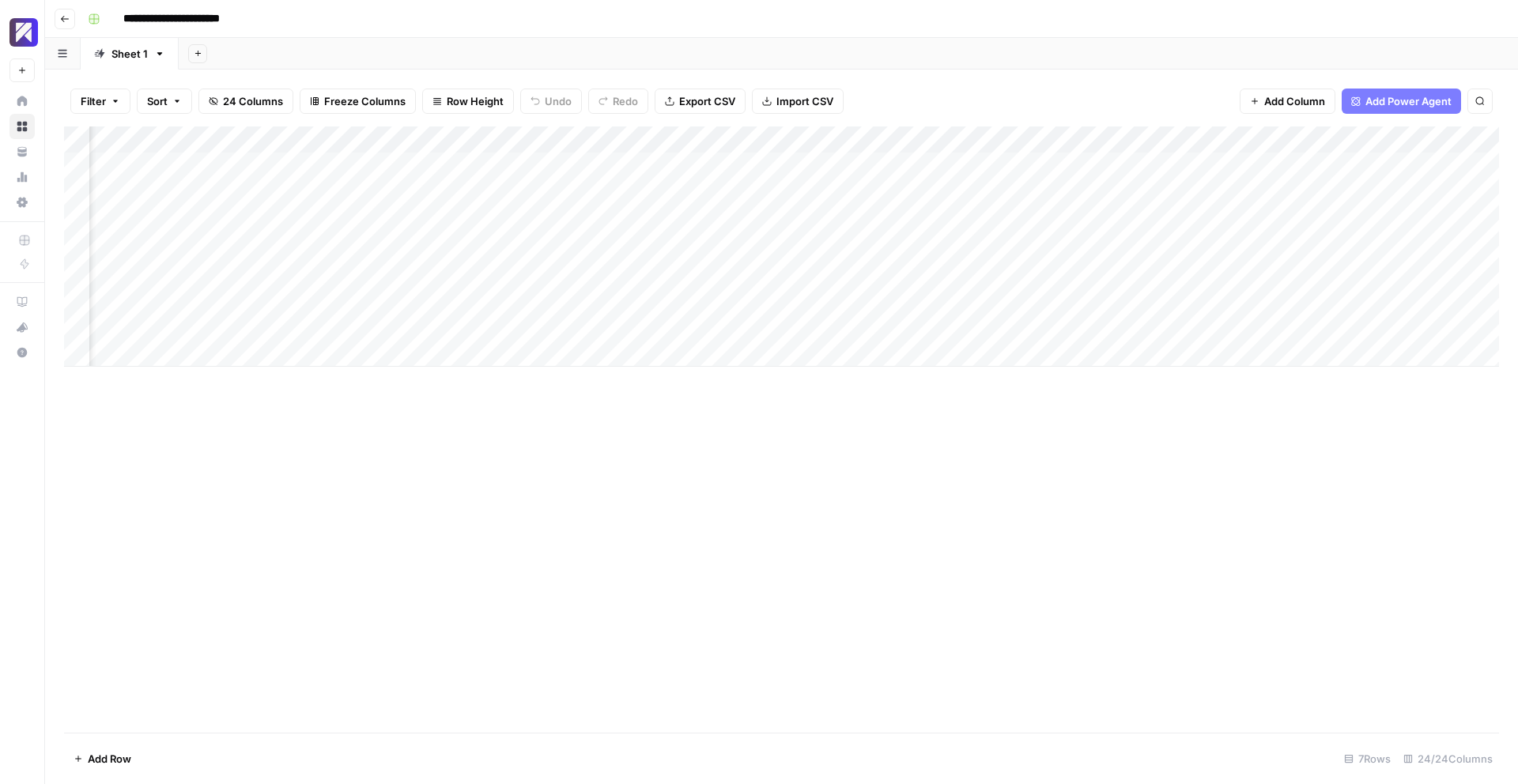
scroll to position [0, 2545]
click at [460, 327] on div "Add Column" at bounding box center [781, 246] width 1436 height 240
click at [505, 327] on div "Add Column" at bounding box center [781, 246] width 1436 height 240
